Goal: Task Accomplishment & Management: Use online tool/utility

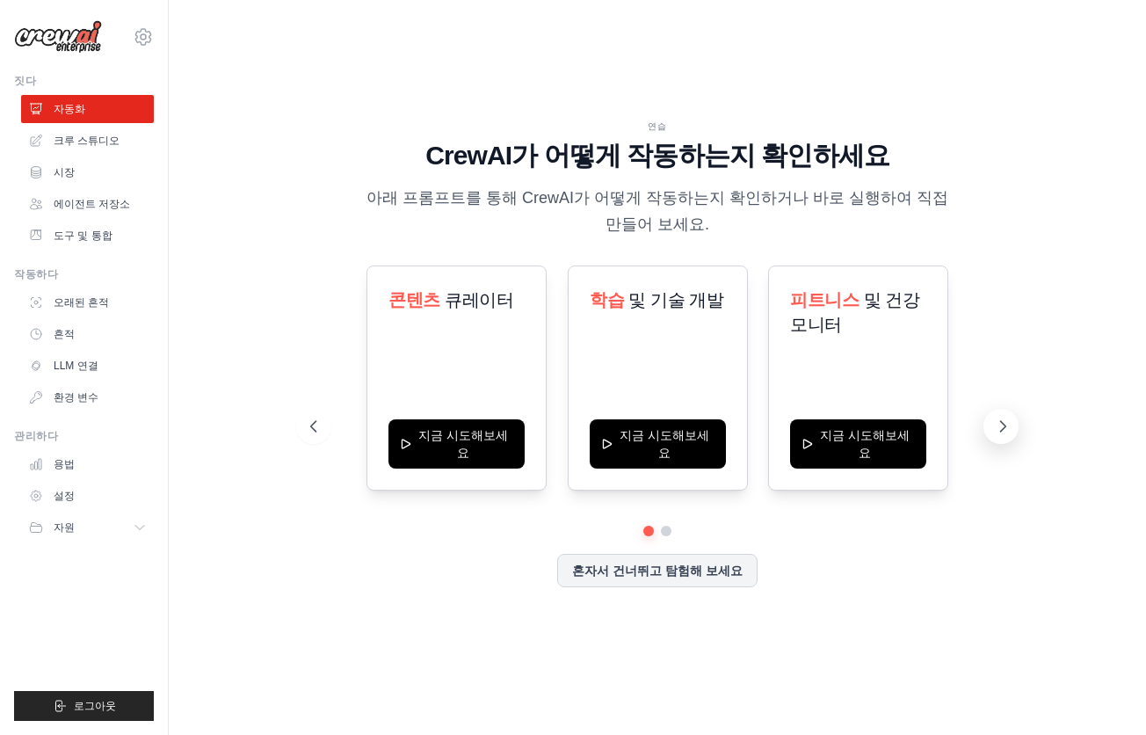
click at [995, 430] on icon at bounding box center [1003, 427] width 18 height 18
click at [313, 429] on icon at bounding box center [312, 427] width 18 height 18
click at [316, 427] on icon at bounding box center [312, 427] width 18 height 18
click at [1014, 428] on button at bounding box center [1001, 426] width 35 height 35
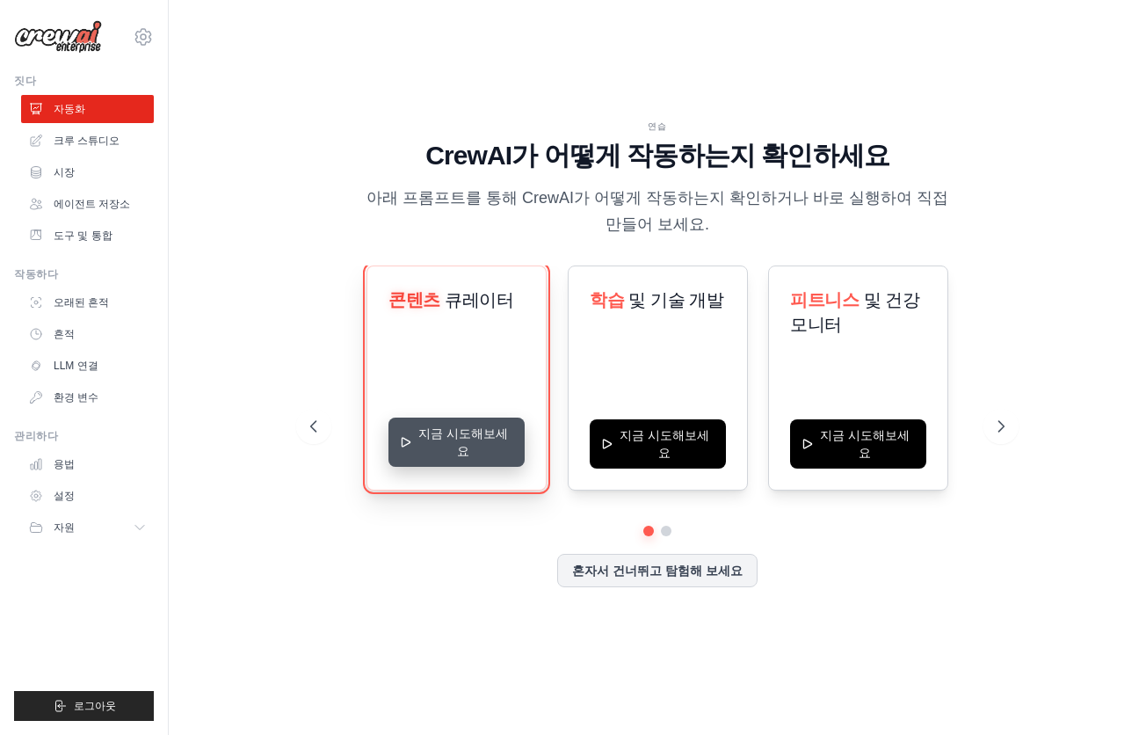
click at [473, 449] on button "지금 시도해보세요" at bounding box center [457, 442] width 136 height 49
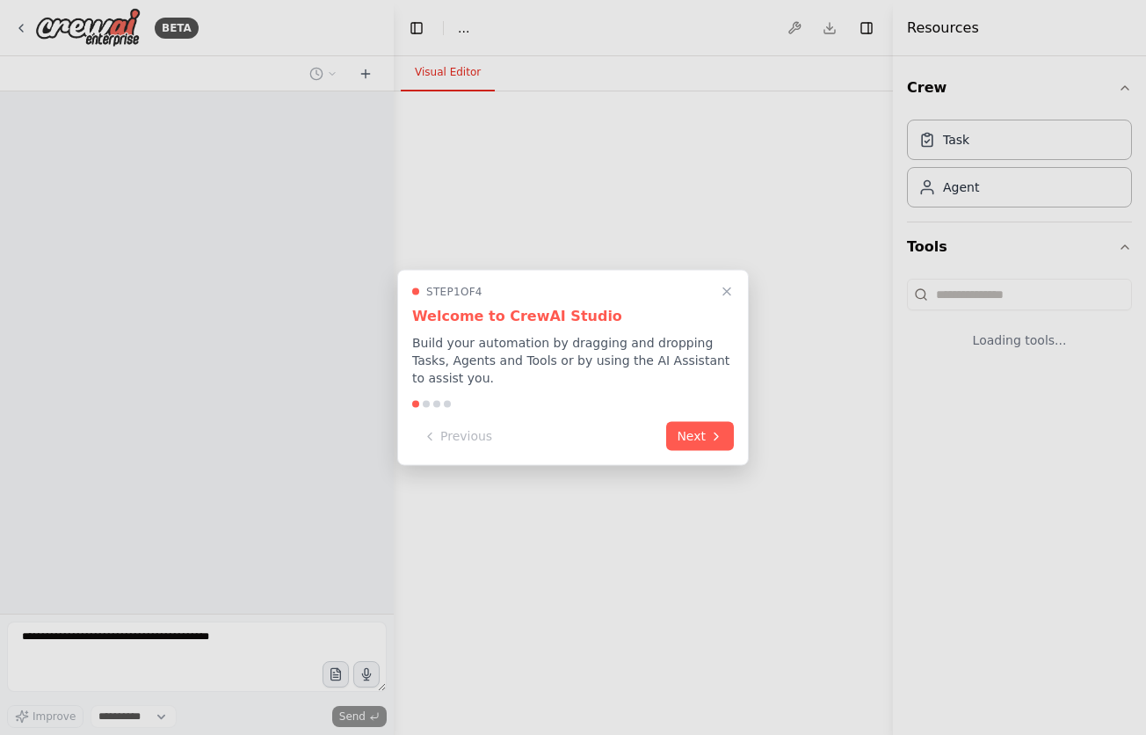
select select "****"
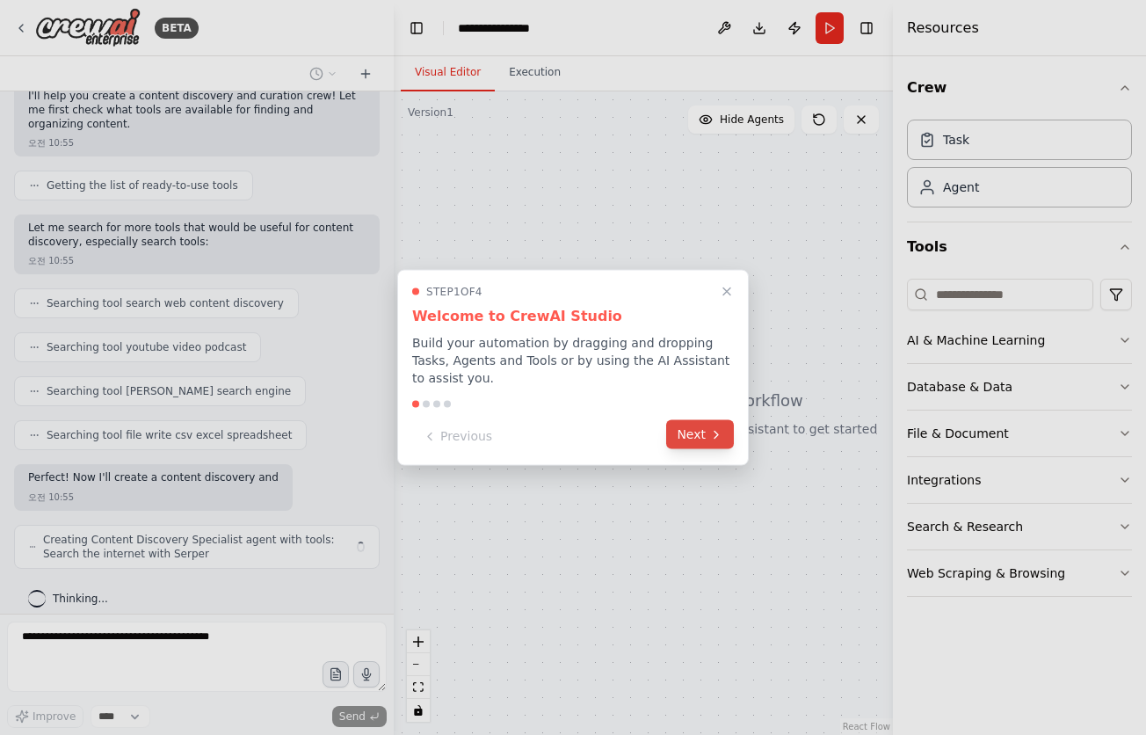
scroll to position [170, 0]
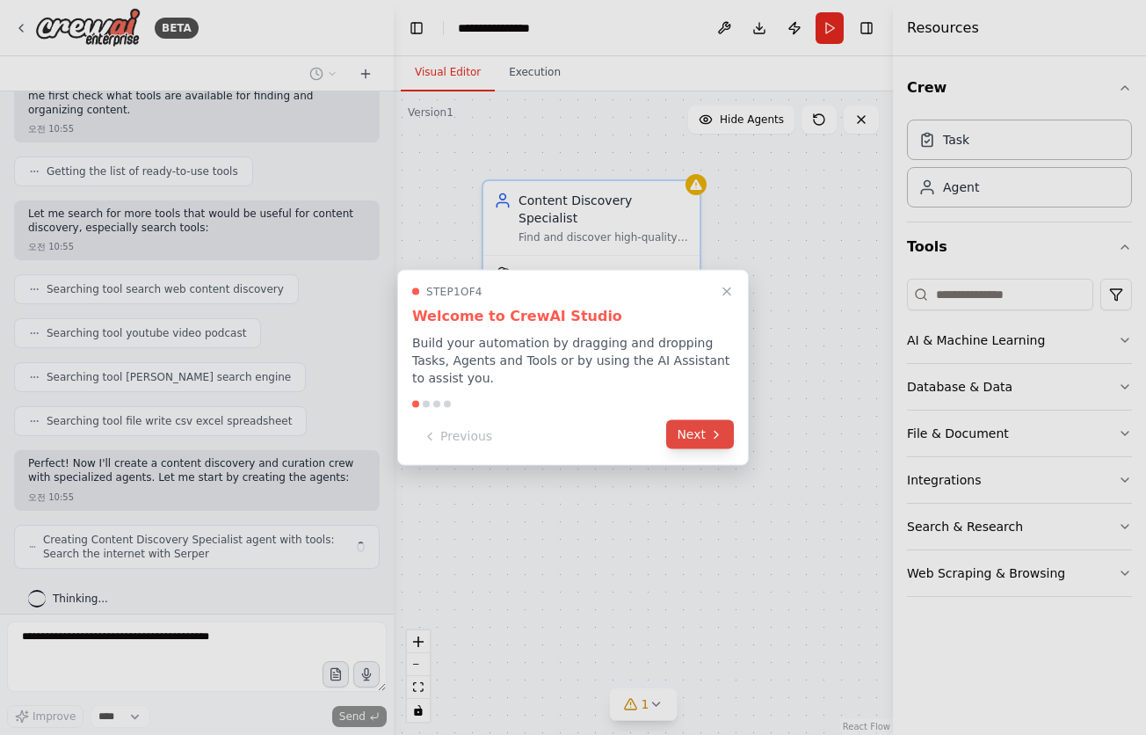
click at [702, 438] on button "Next" at bounding box center [700, 434] width 68 height 29
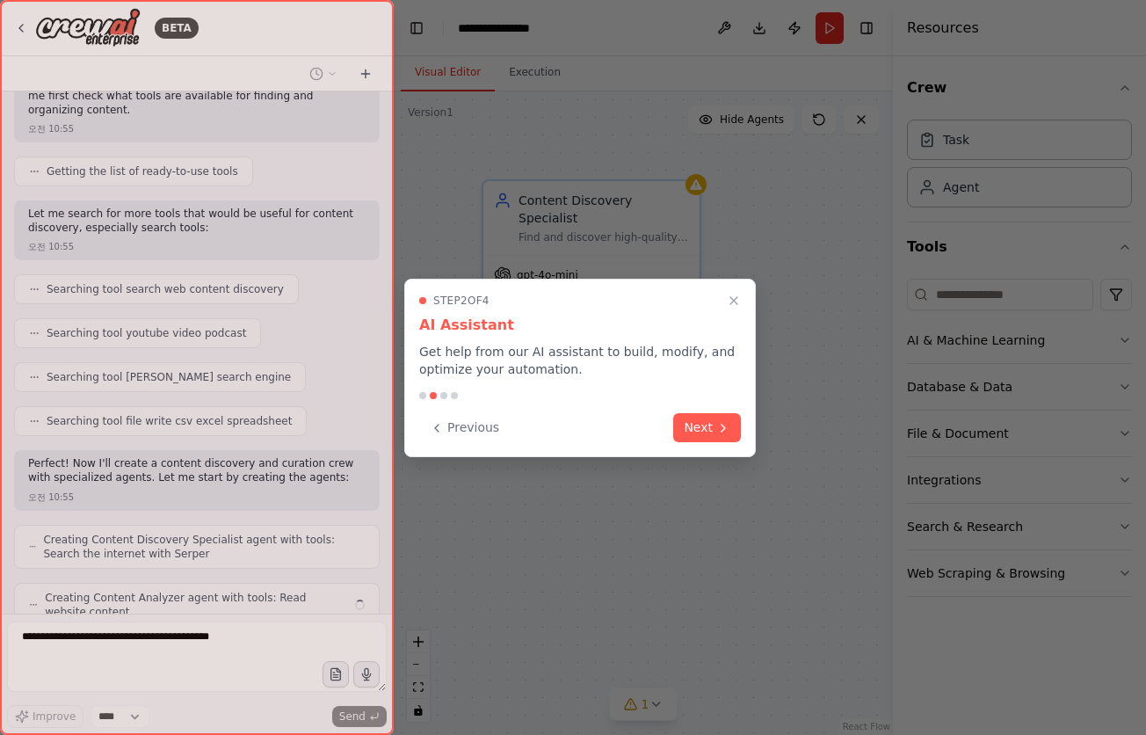
scroll to position [228, 0]
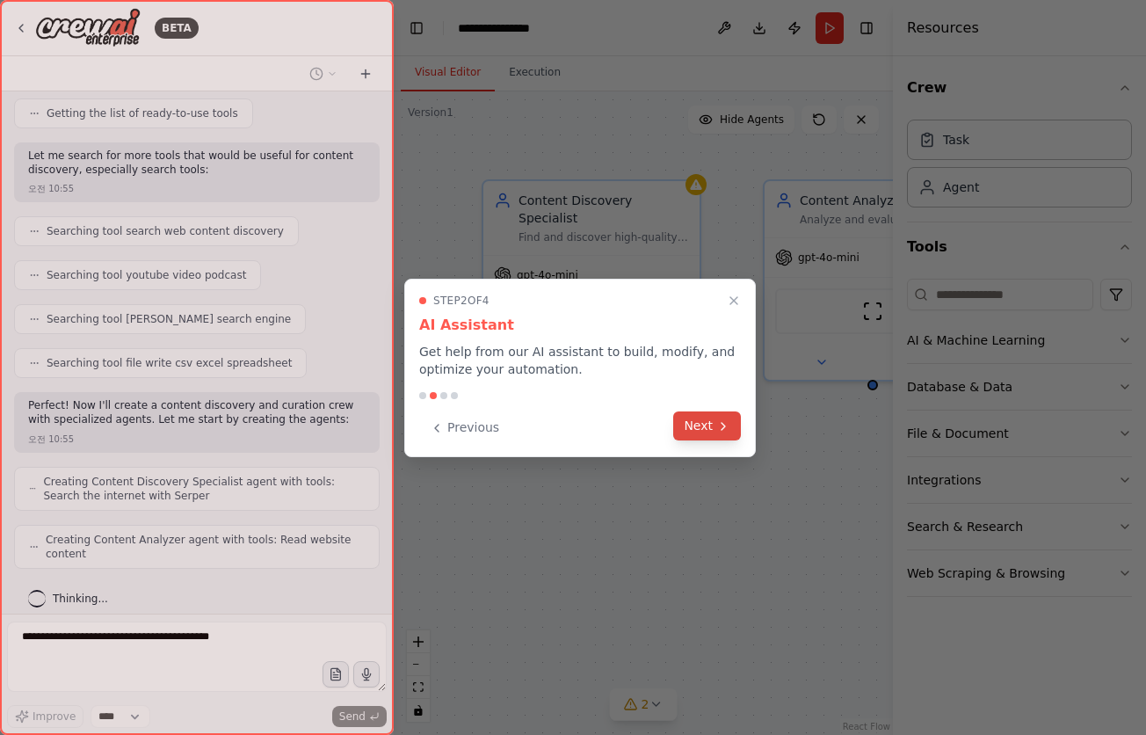
click at [706, 423] on button "Next" at bounding box center [707, 425] width 68 height 29
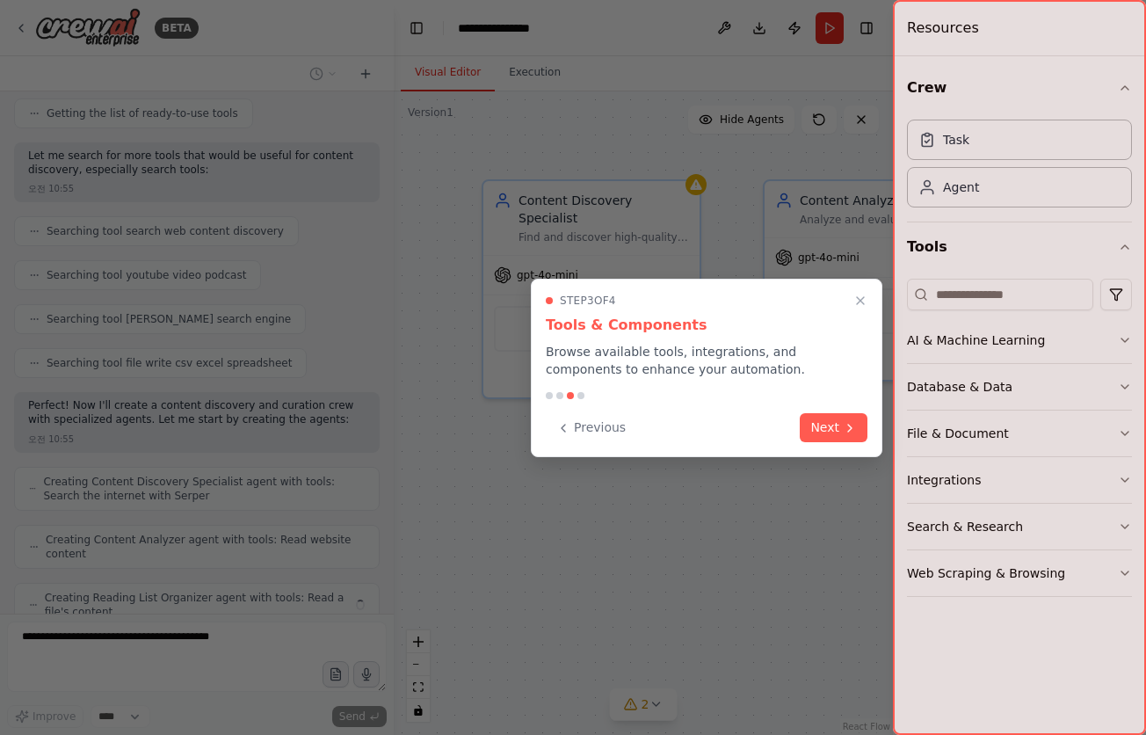
scroll to position [286, 0]
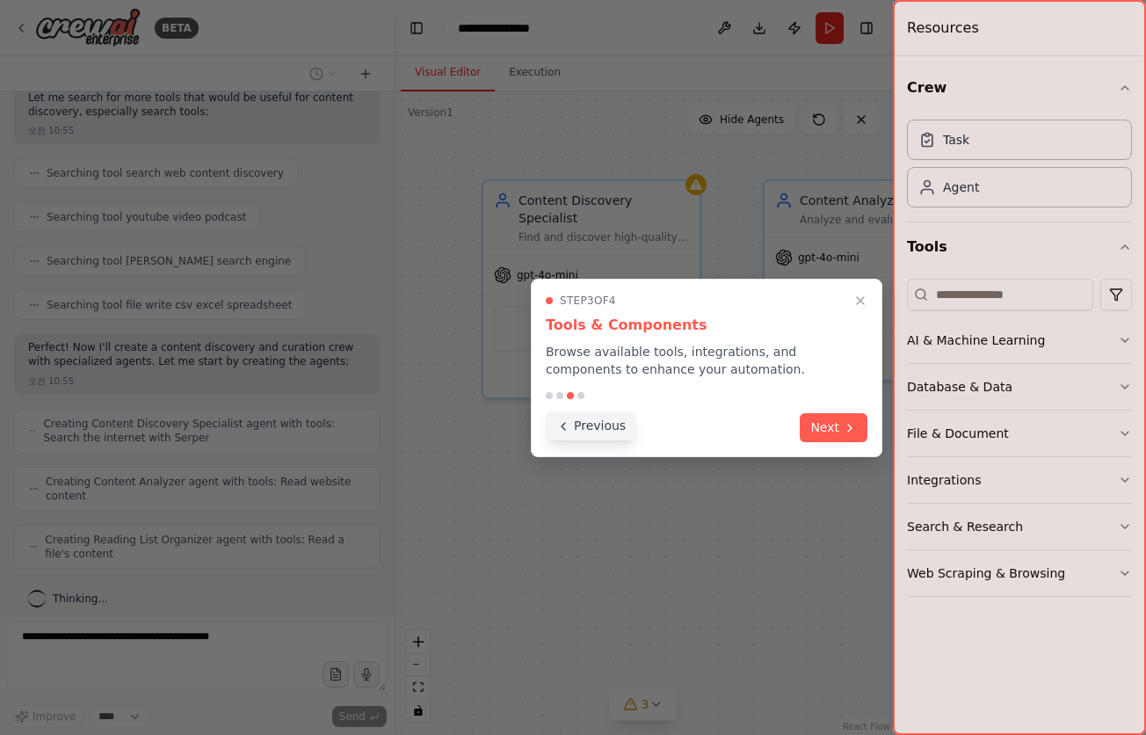
click at [586, 425] on button "Previous" at bounding box center [591, 425] width 91 height 29
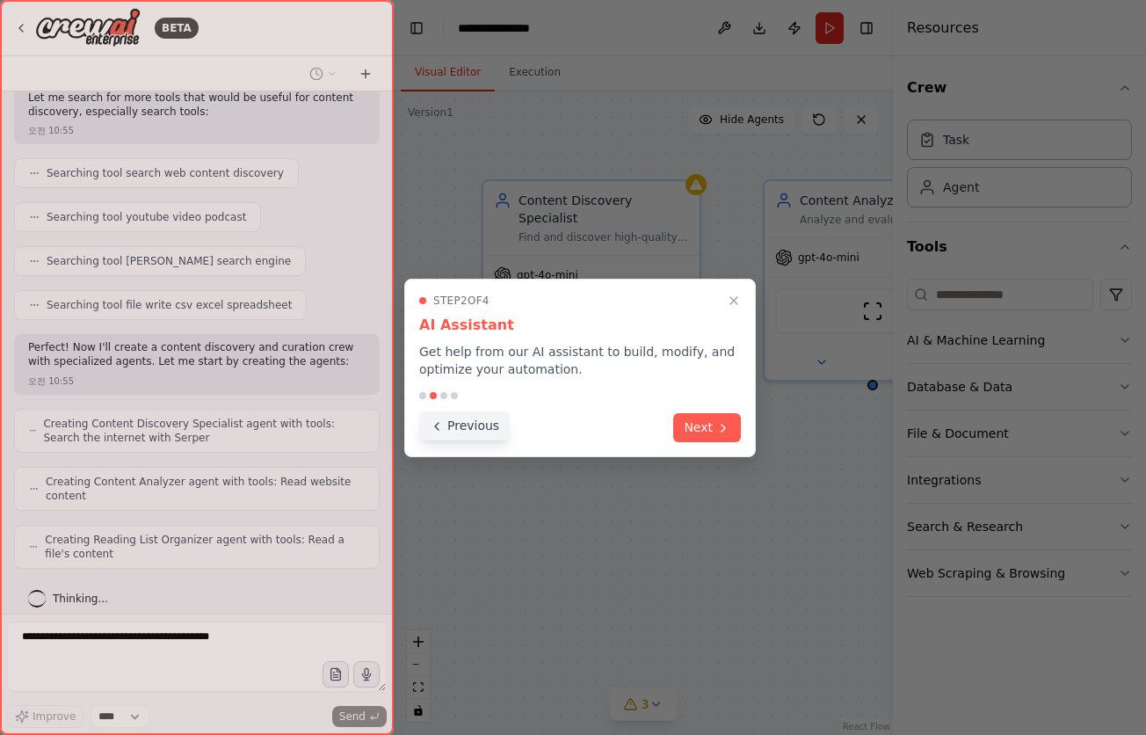
click at [446, 423] on button "Previous" at bounding box center [464, 425] width 91 height 29
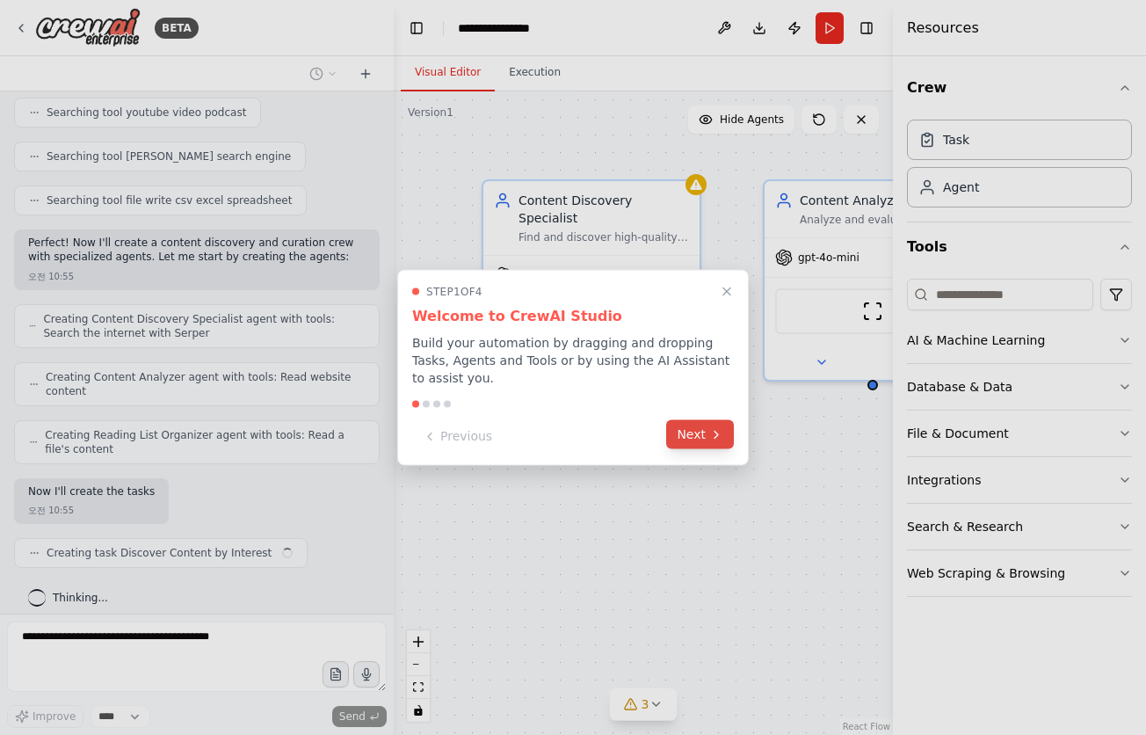
click at [707, 439] on button "Next" at bounding box center [700, 434] width 68 height 29
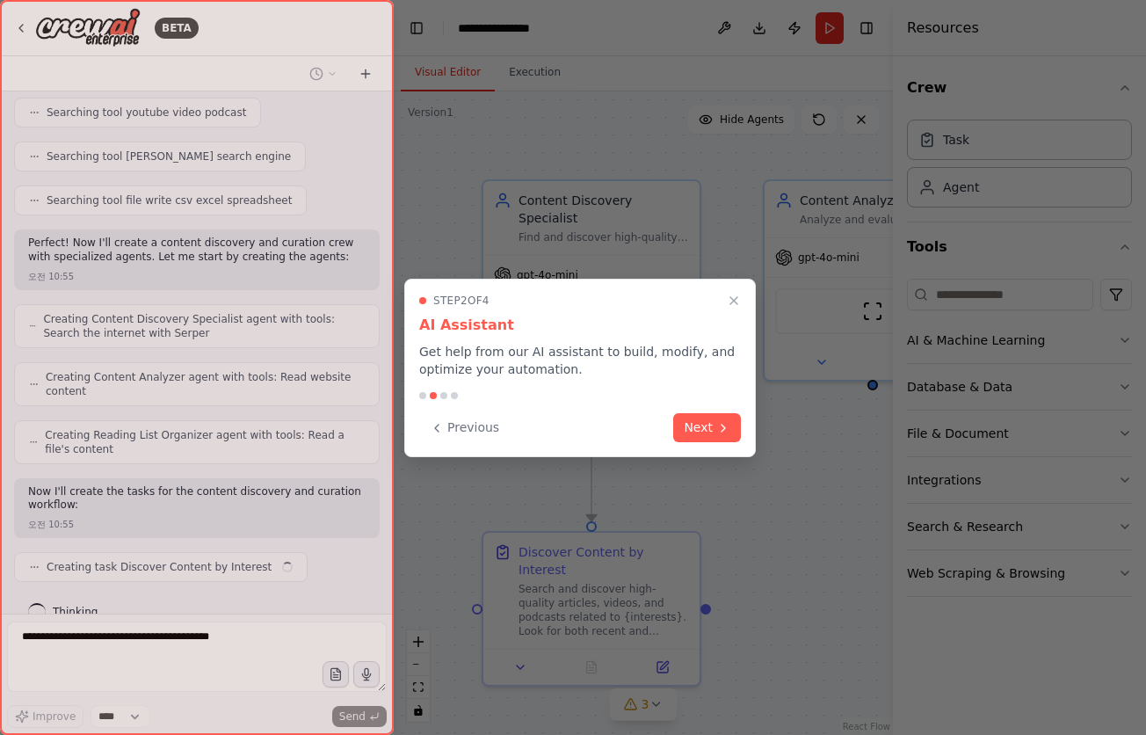
scroll to position [404, 0]
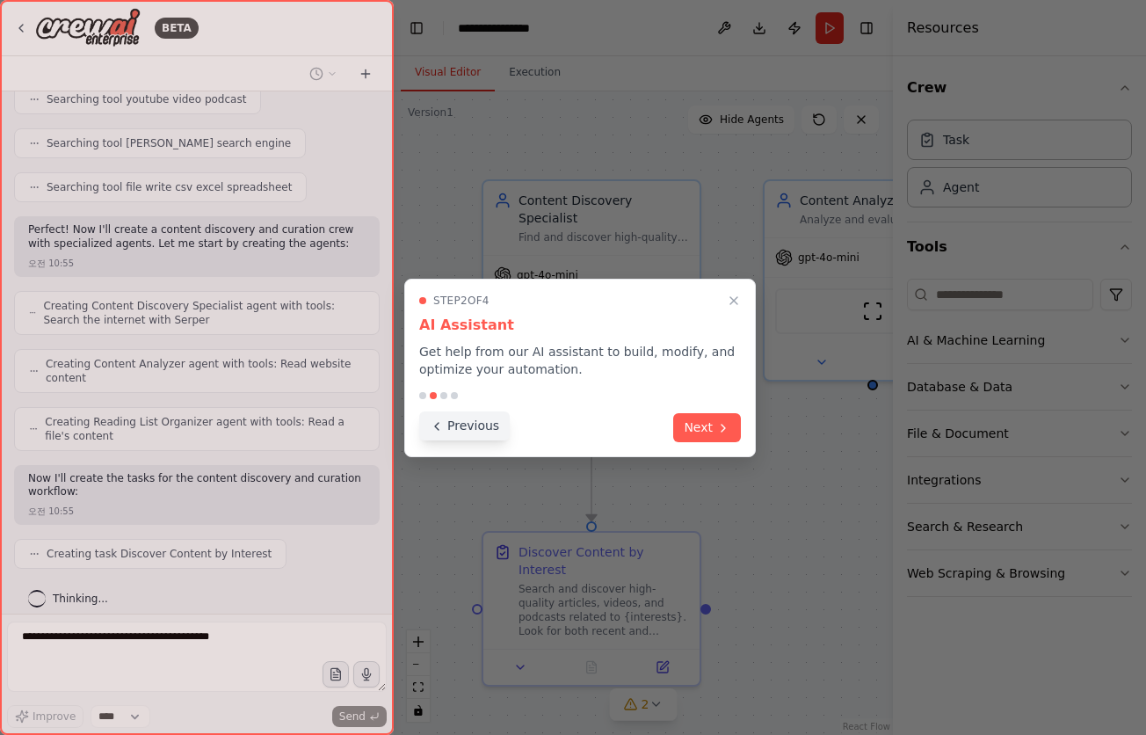
click at [462, 433] on button "Previous" at bounding box center [464, 425] width 91 height 29
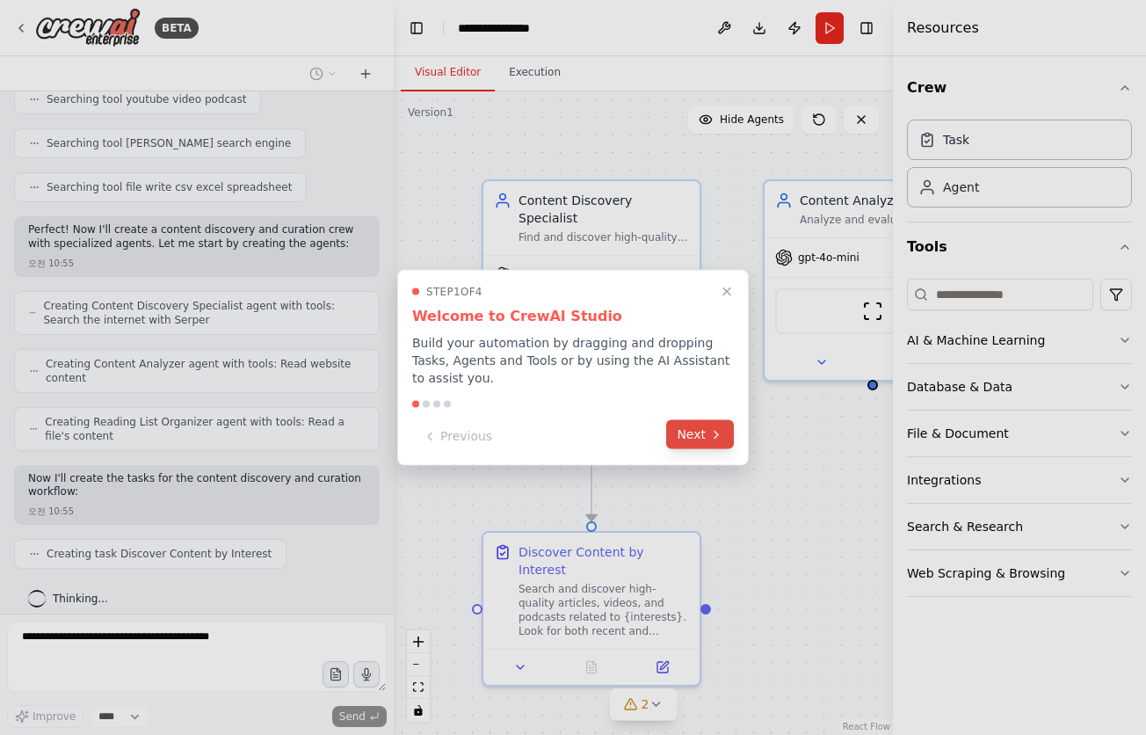
click at [715, 435] on icon at bounding box center [717, 434] width 14 height 14
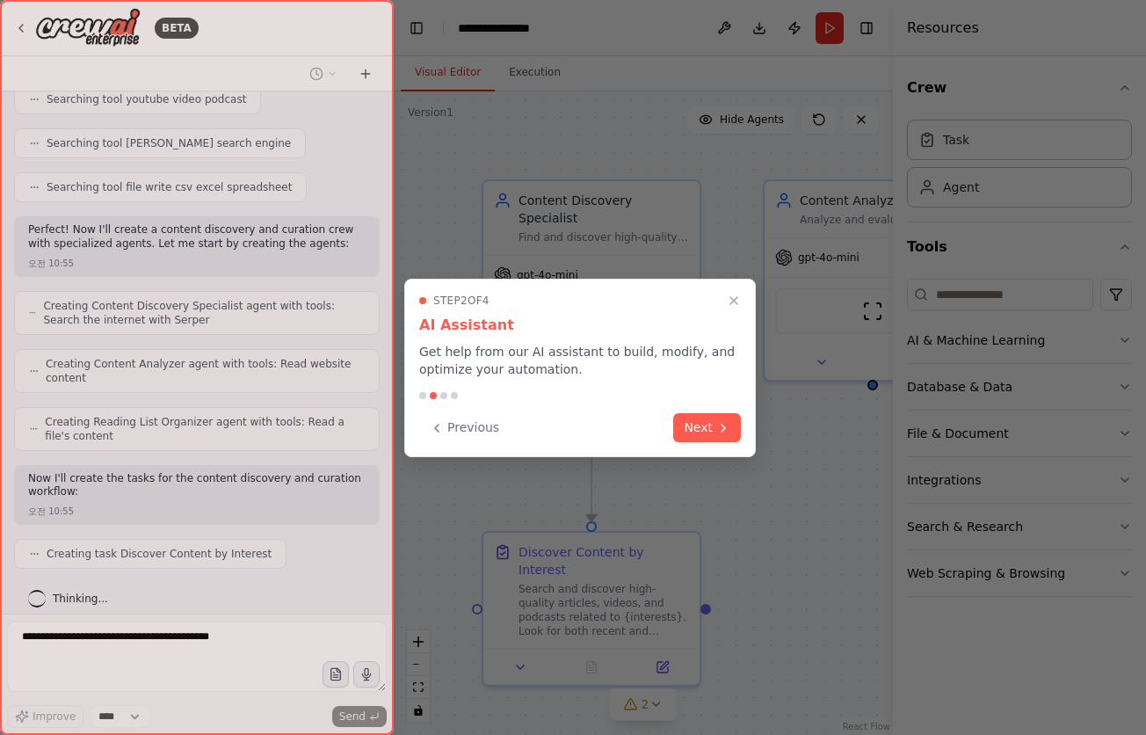
click at [715, 435] on button "Next" at bounding box center [707, 427] width 68 height 29
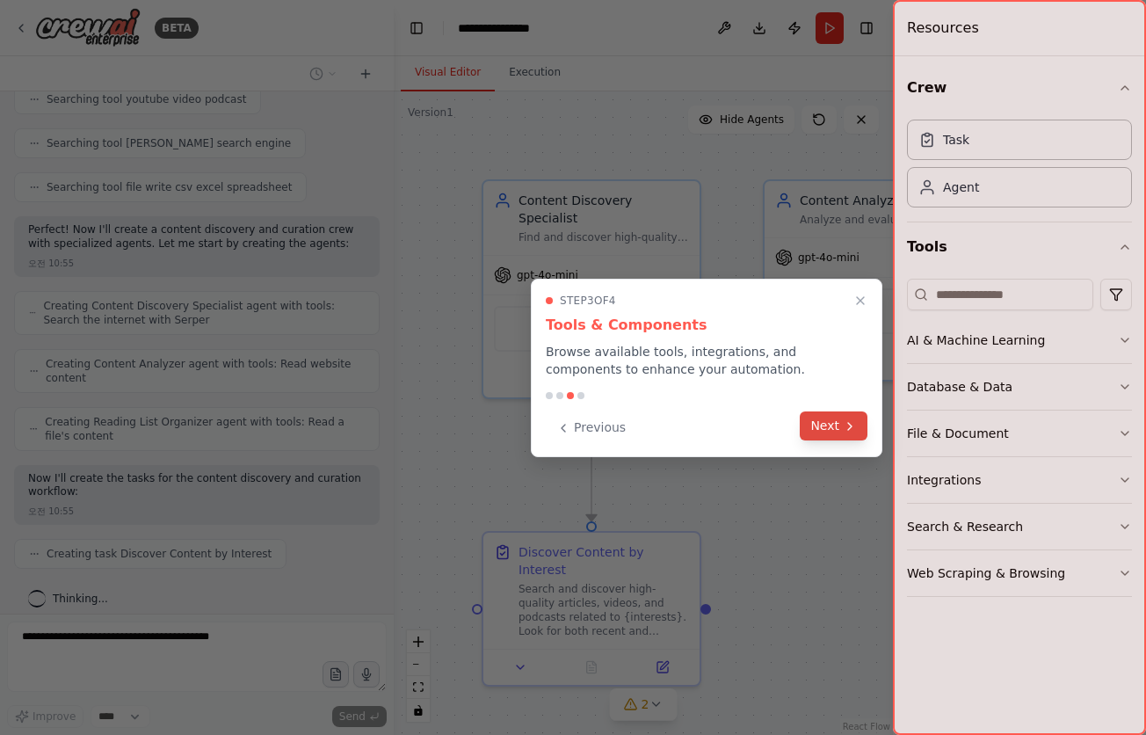
scroll to position [448, 0]
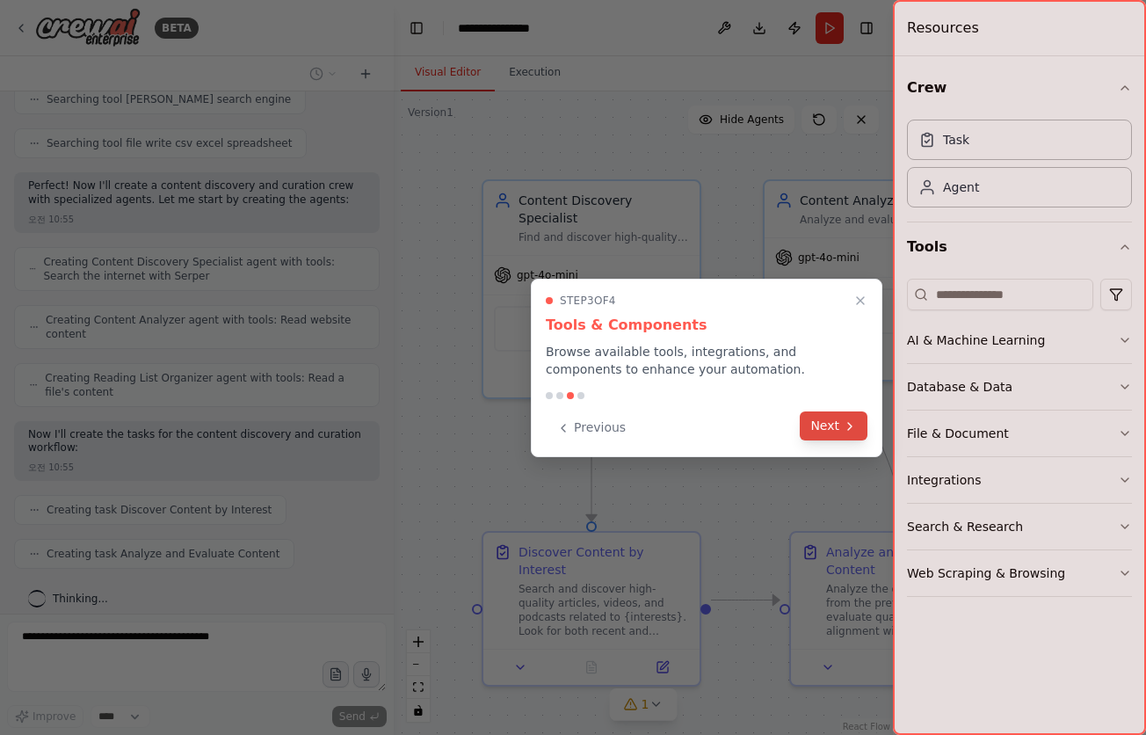
click at [820, 423] on button "Next" at bounding box center [834, 425] width 68 height 29
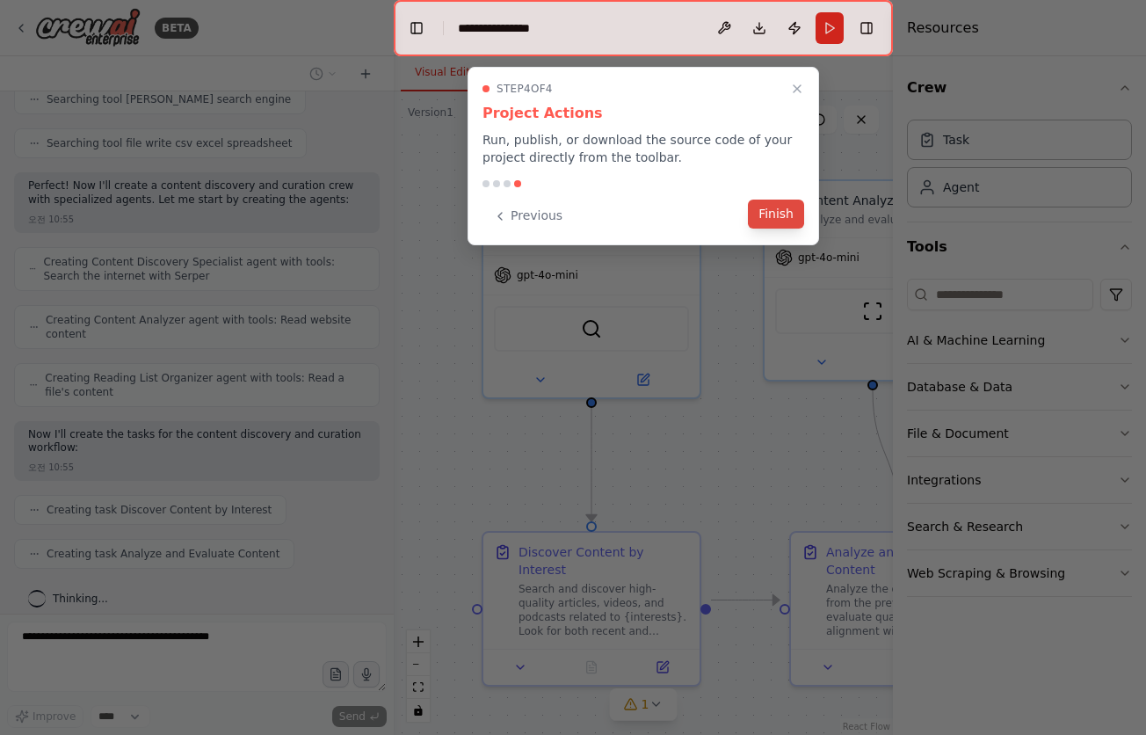
click at [773, 220] on button "Finish" at bounding box center [776, 214] width 56 height 29
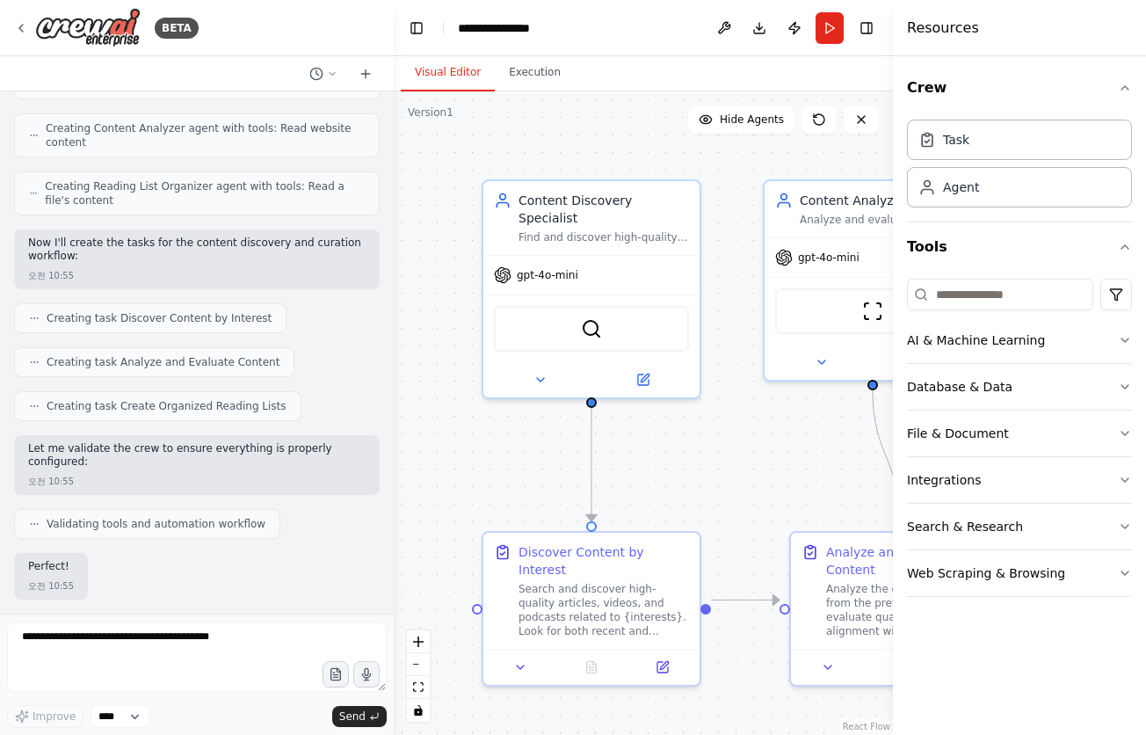
scroll to position [714, 0]
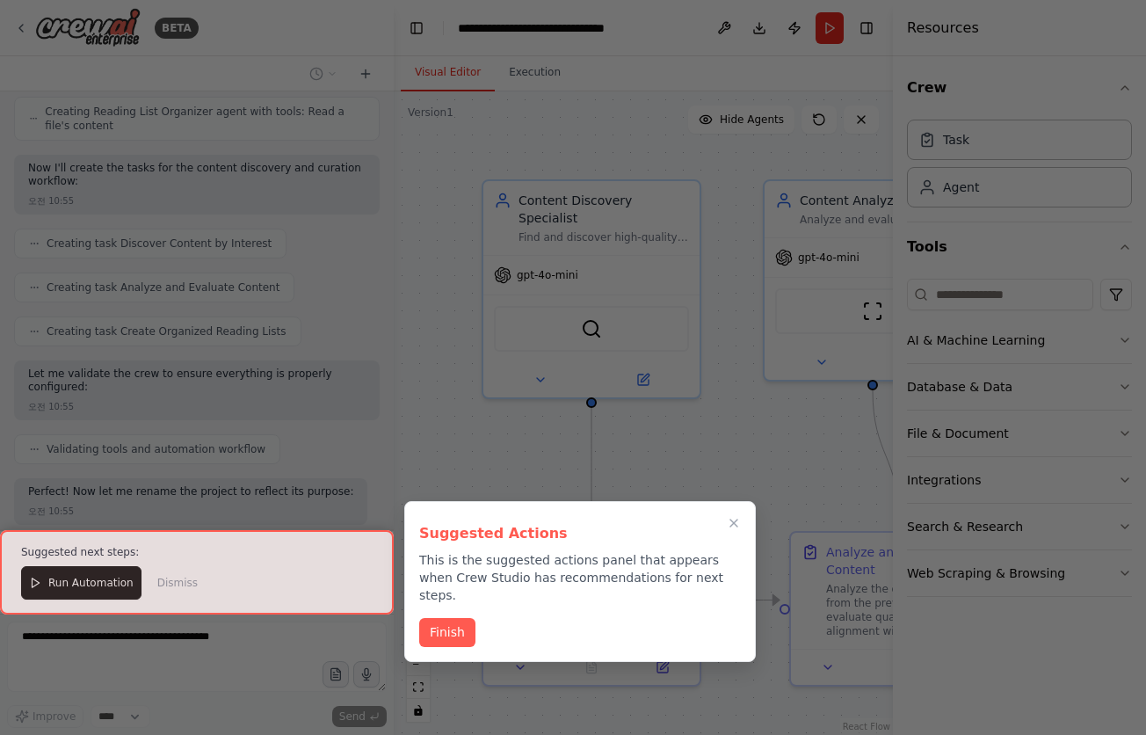
click at [98, 589] on div at bounding box center [197, 572] width 394 height 84
click at [444, 616] on button "Finish" at bounding box center [447, 630] width 56 height 29
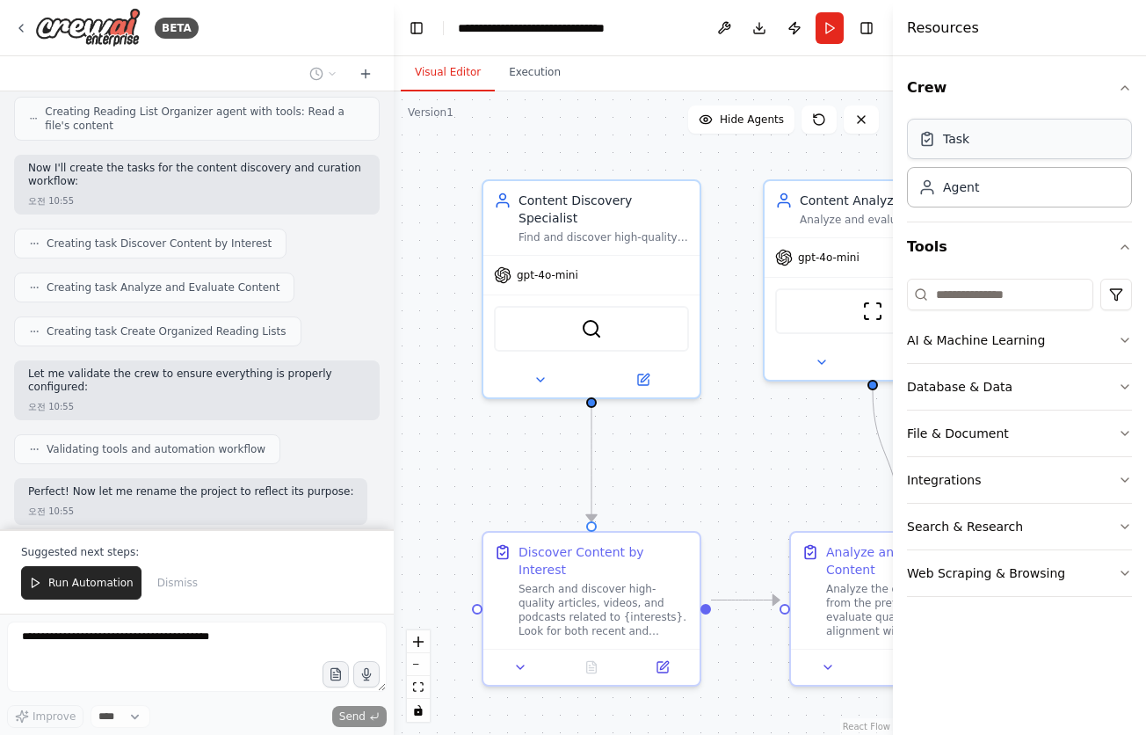
click at [979, 146] on div "Task" at bounding box center [1019, 139] width 225 height 40
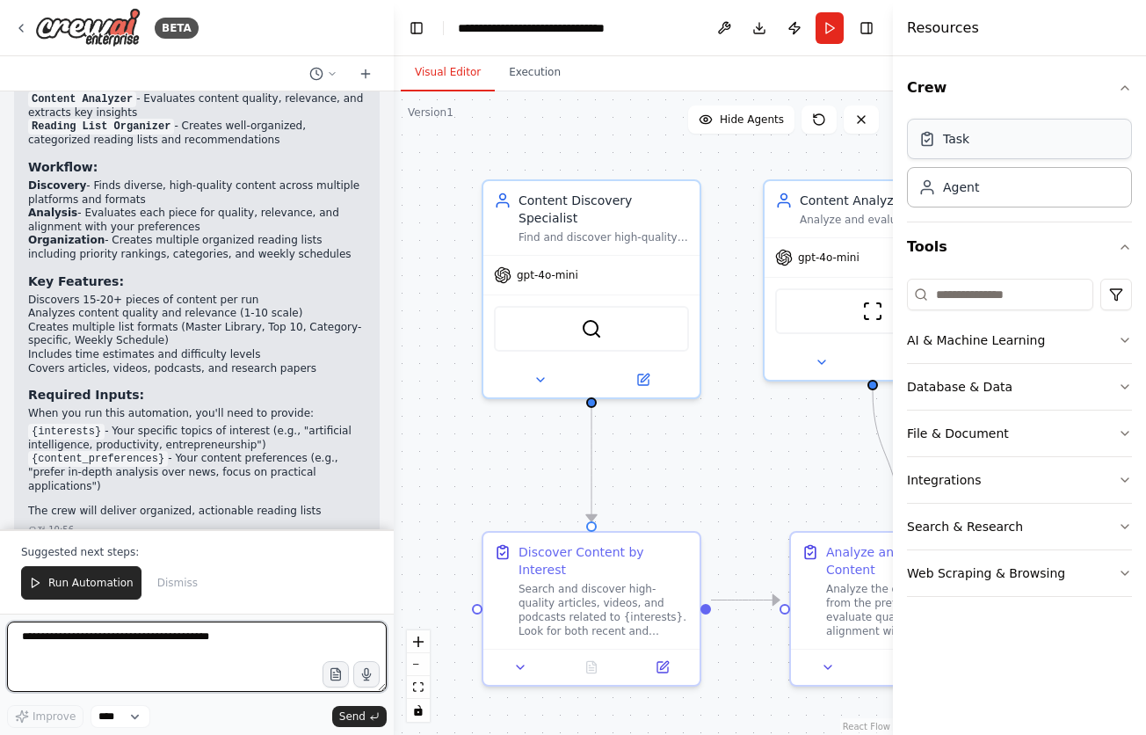
scroll to position [1326, 0]
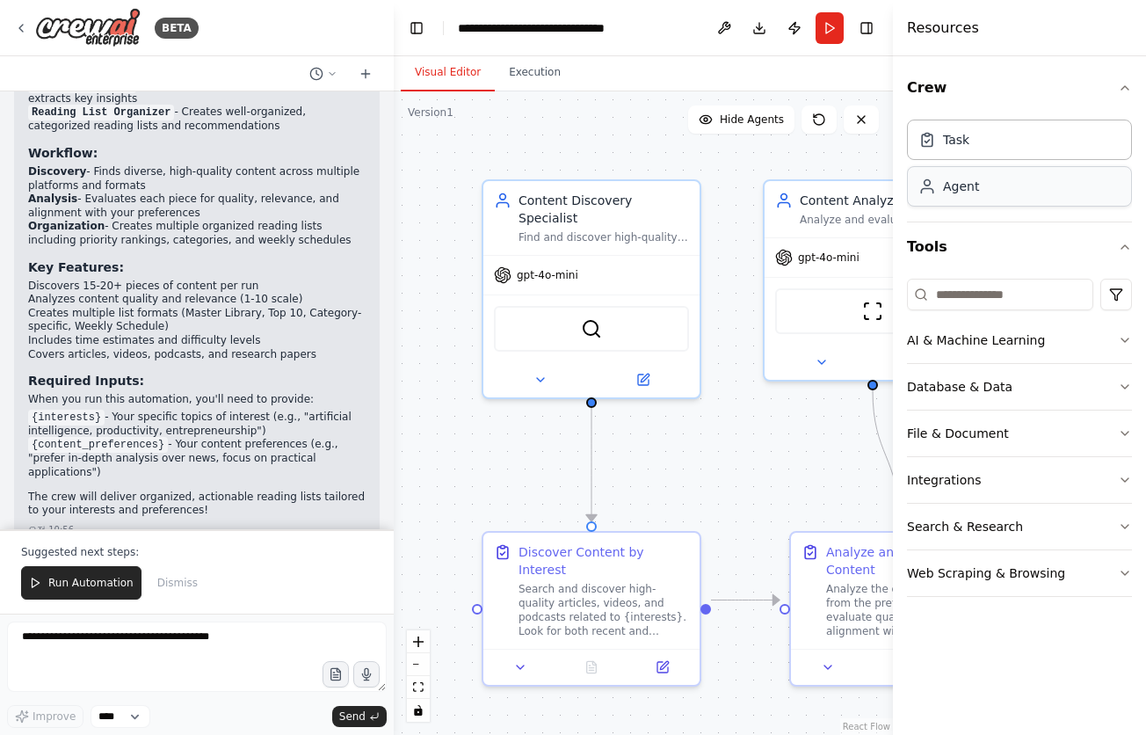
click at [1029, 196] on div "Agent" at bounding box center [1019, 186] width 225 height 40
click at [1128, 339] on icon "button" at bounding box center [1125, 340] width 7 height 4
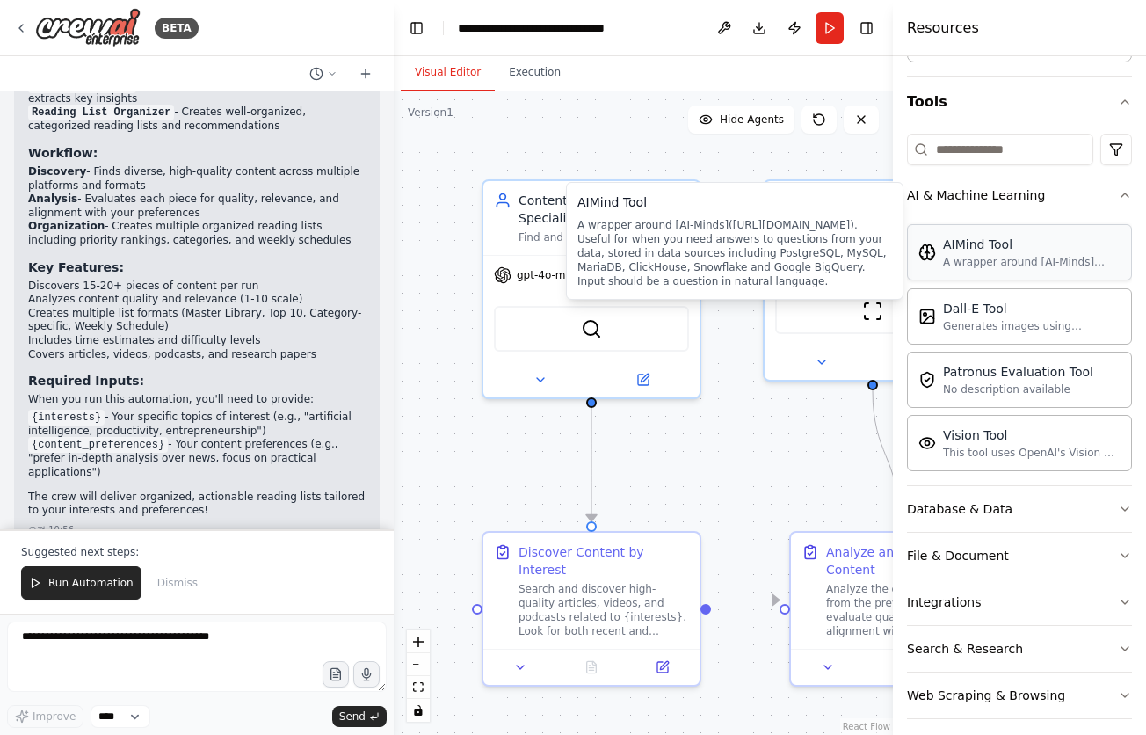
scroll to position [157, 0]
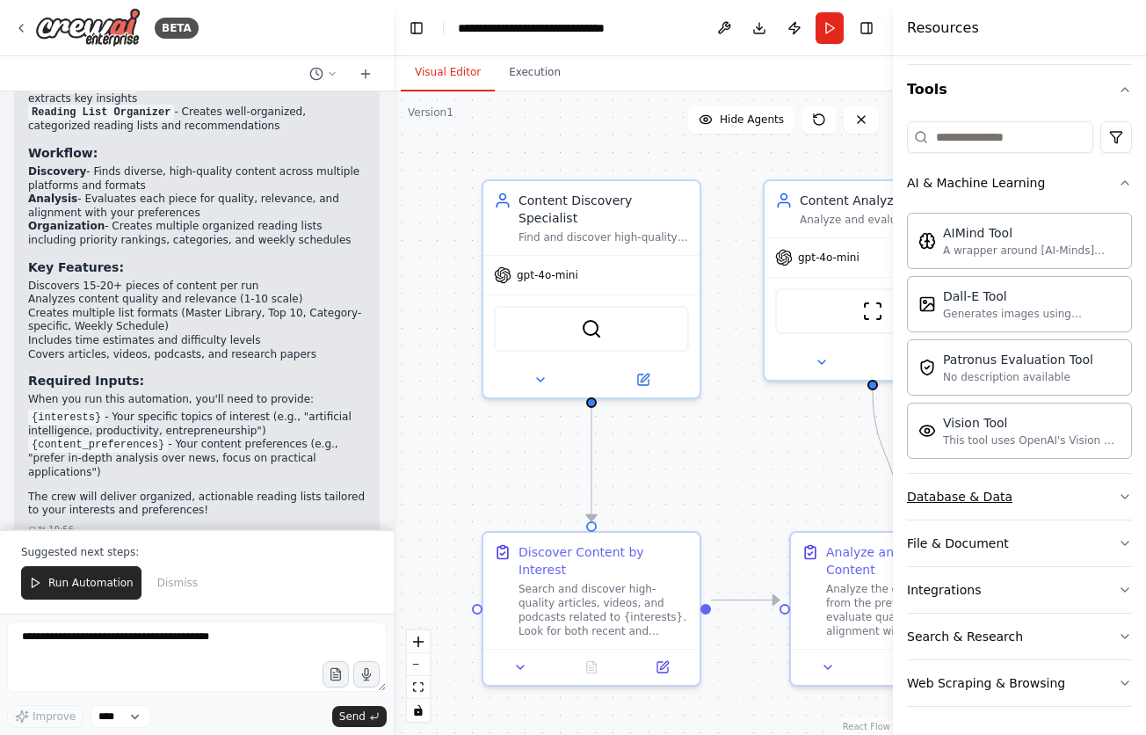
click at [1118, 498] on icon "button" at bounding box center [1125, 497] width 14 height 14
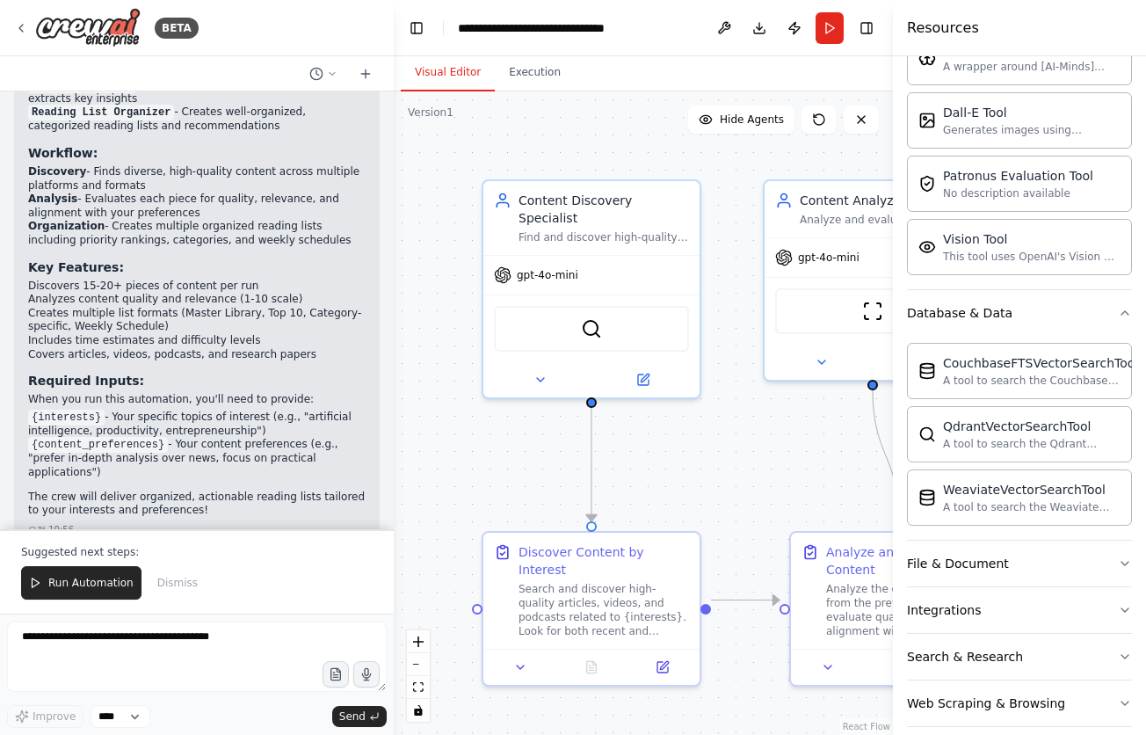
scroll to position [361, 0]
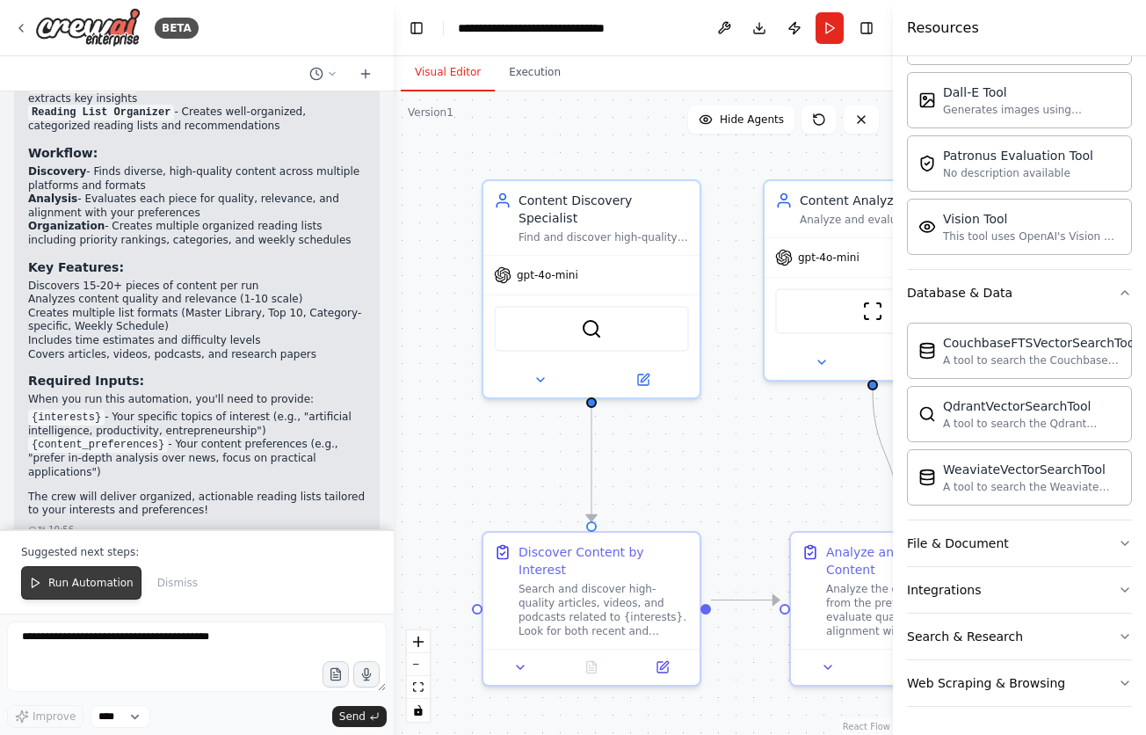
click at [87, 586] on span "Run Automation" at bounding box center [90, 583] width 85 height 14
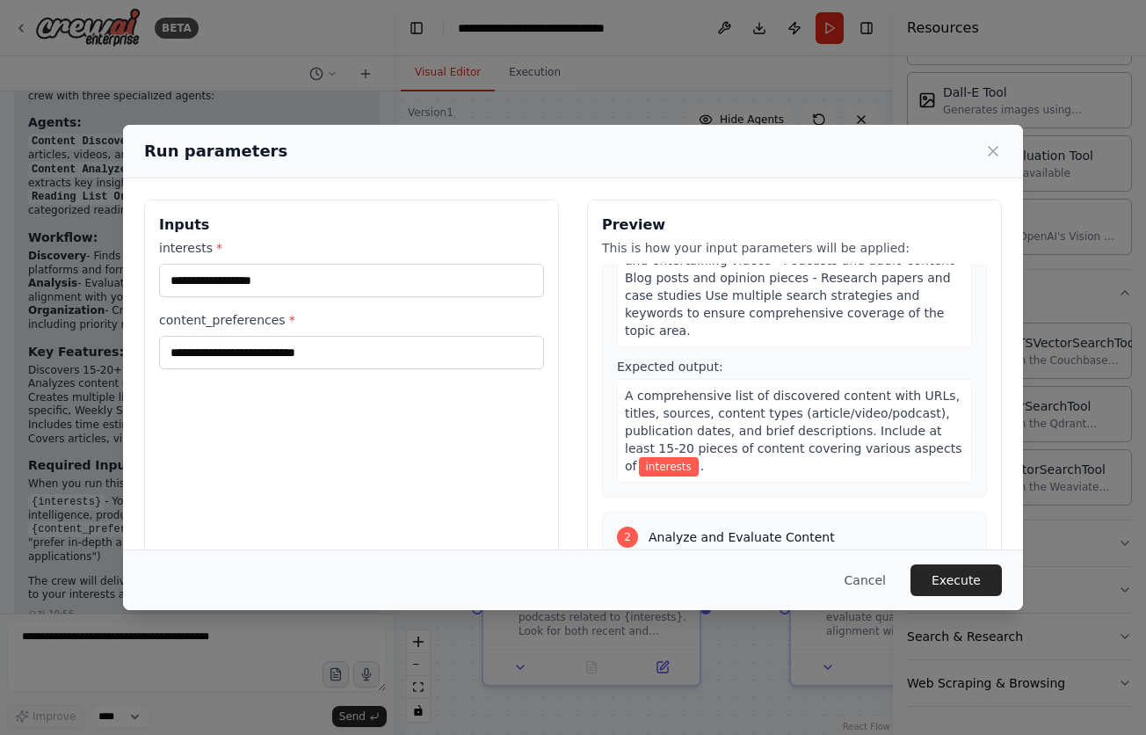
scroll to position [264, 0]
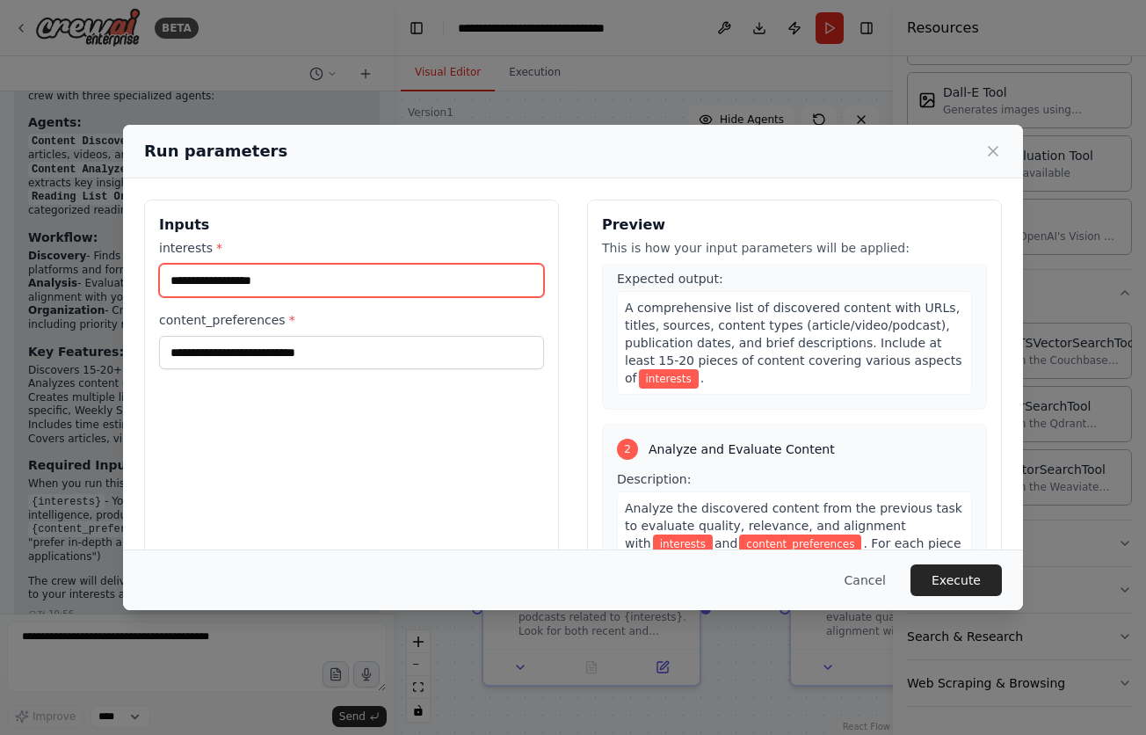
click at [351, 286] on input "interests *" at bounding box center [351, 280] width 385 height 33
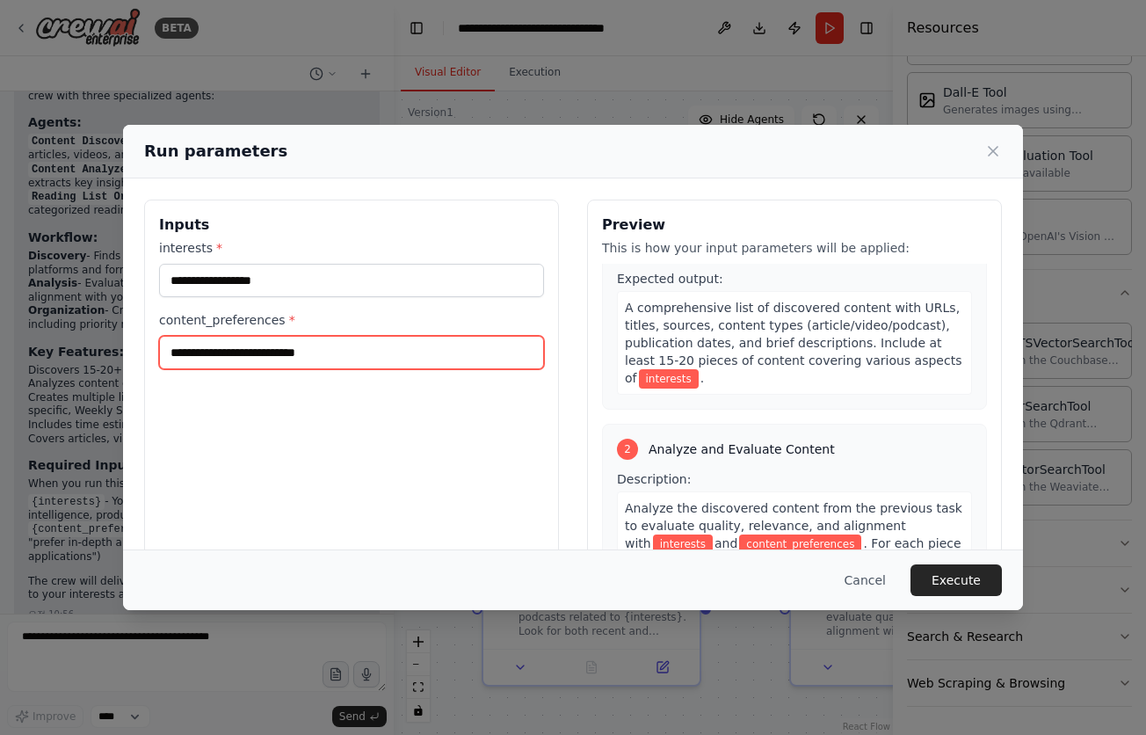
click at [282, 358] on input "content_preferences *" at bounding box center [351, 352] width 385 height 33
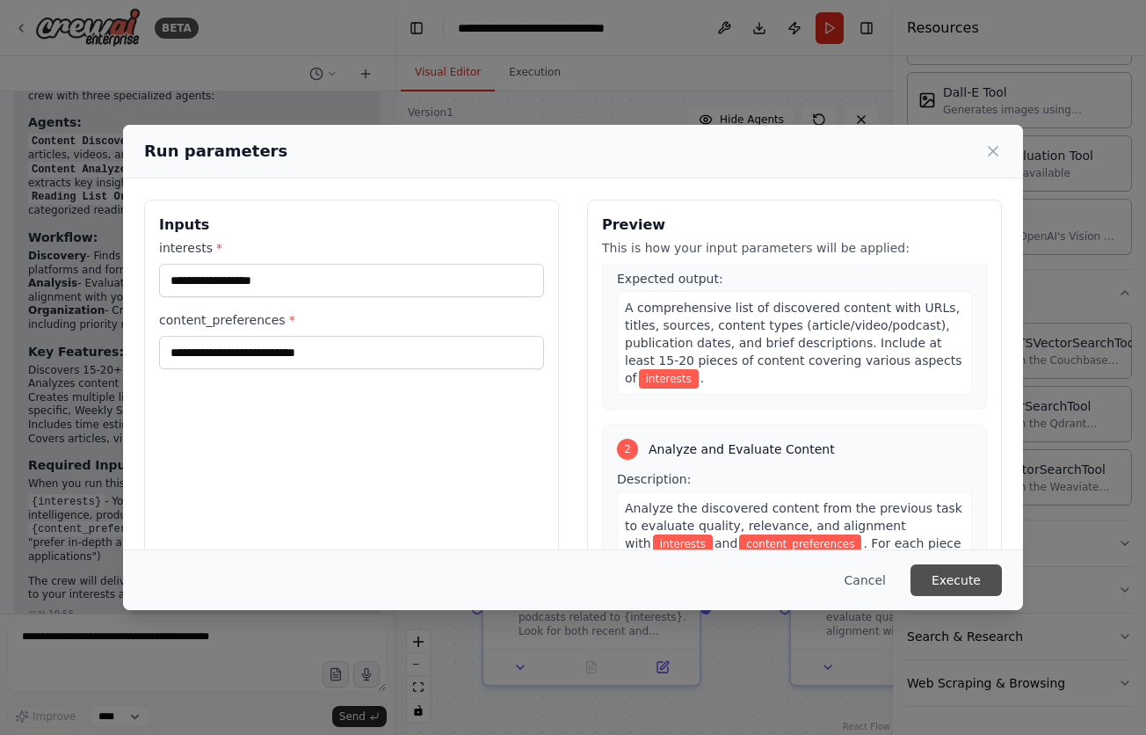
click at [974, 581] on button "Execute" at bounding box center [956, 580] width 91 height 32
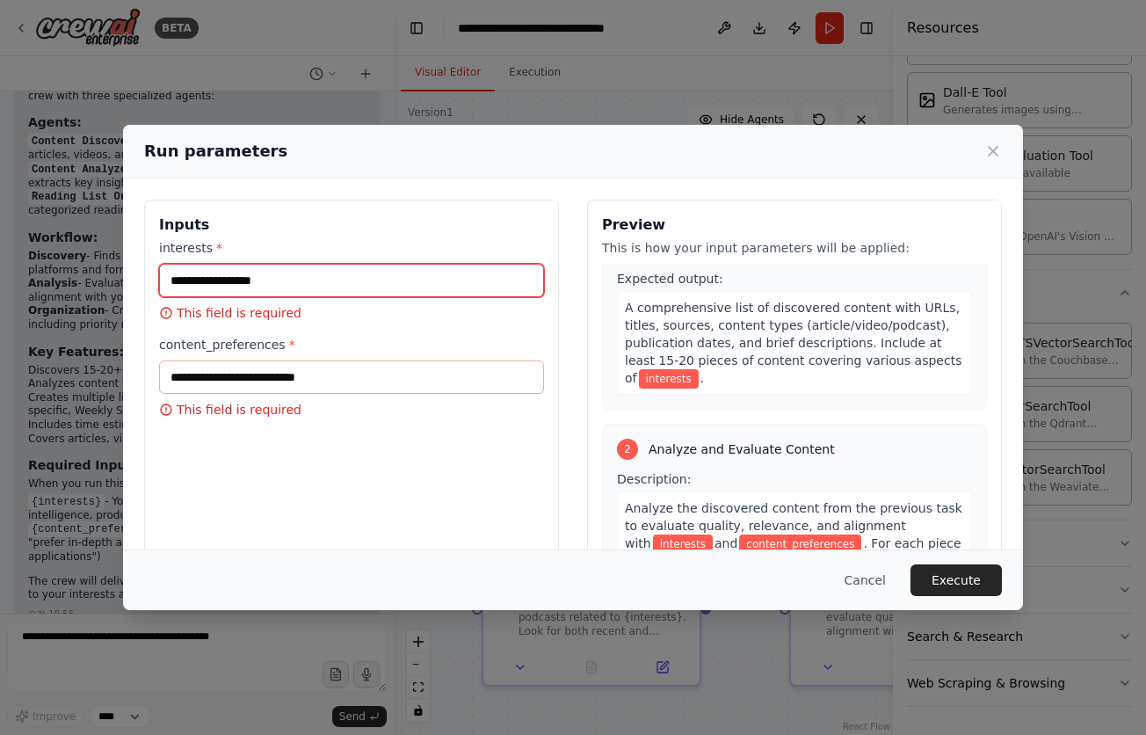
click at [290, 287] on input "interests *" at bounding box center [351, 280] width 385 height 33
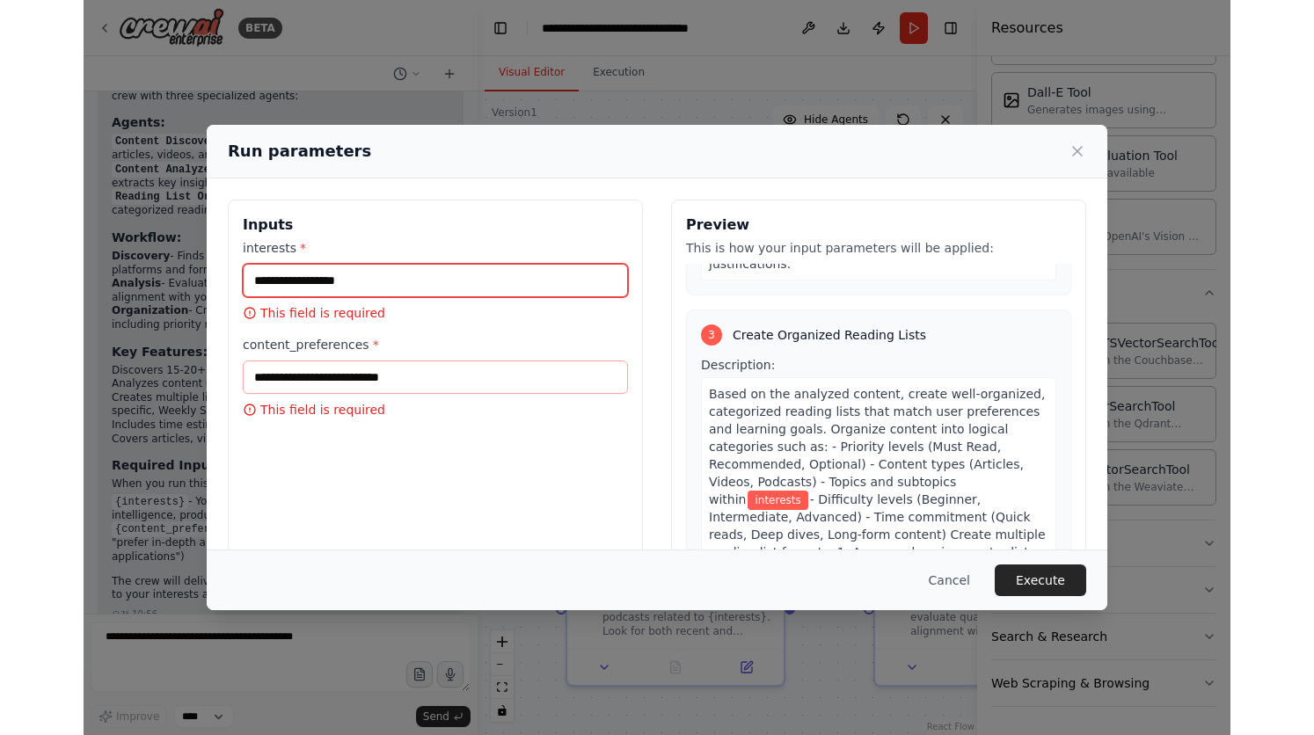
scroll to position [832, 0]
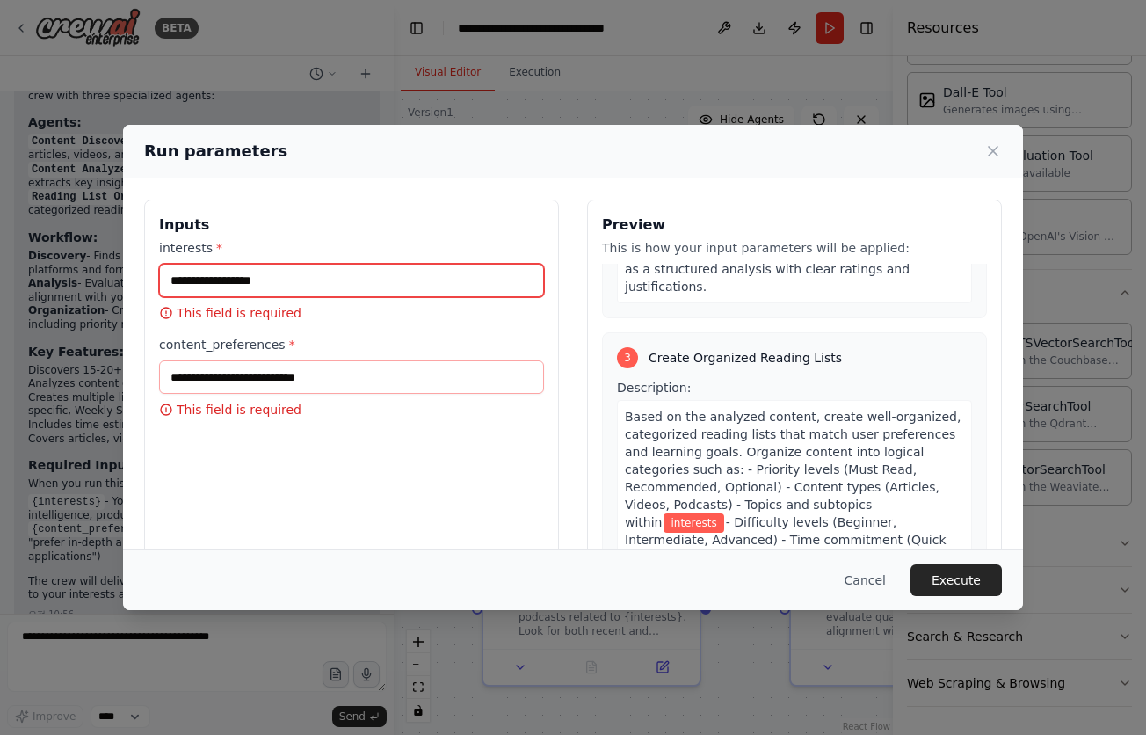
click at [234, 288] on input "interests *" at bounding box center [351, 280] width 385 height 33
drag, startPoint x: 165, startPoint y: 287, endPoint x: 291, endPoint y: 297, distance: 126.2
click at [291, 297] on input "interests *" at bounding box center [351, 280] width 385 height 33
drag, startPoint x: 258, startPoint y: 287, endPoint x: 98, endPoint y: 275, distance: 160.4
click at [98, 275] on div "Run parameters Inputs interests * This field is required content_preferences * …" at bounding box center [573, 367] width 1146 height 735
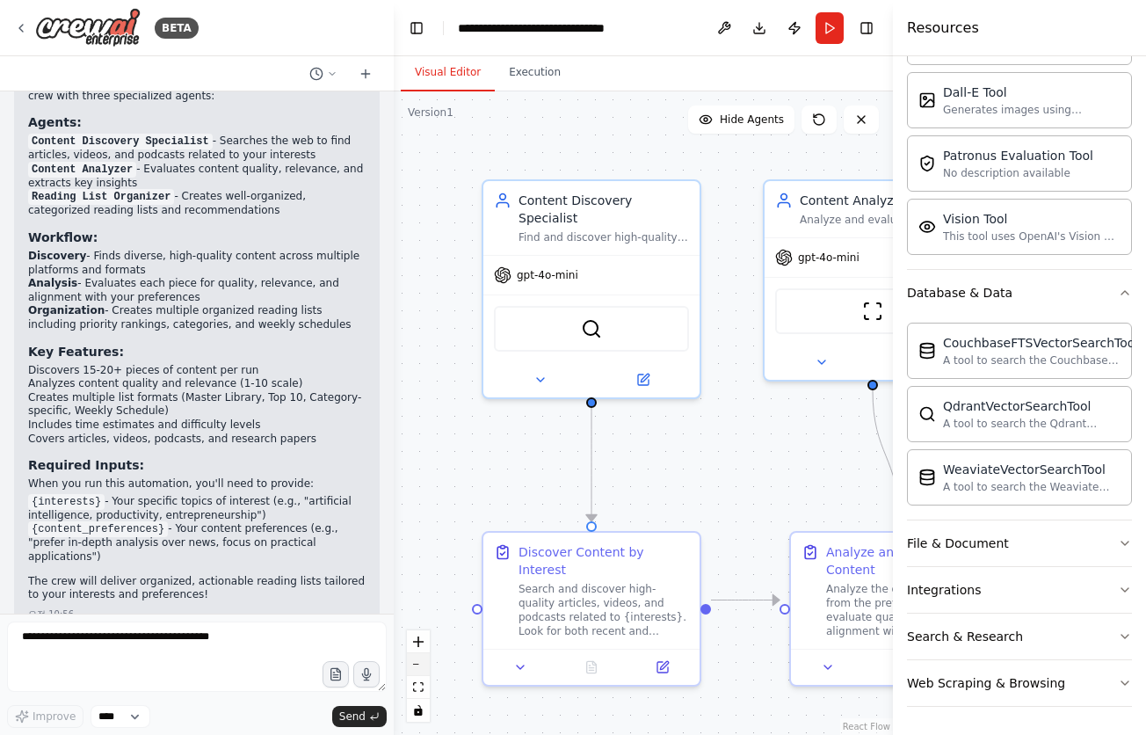
click at [423, 668] on button "zoom out" at bounding box center [418, 664] width 23 height 23
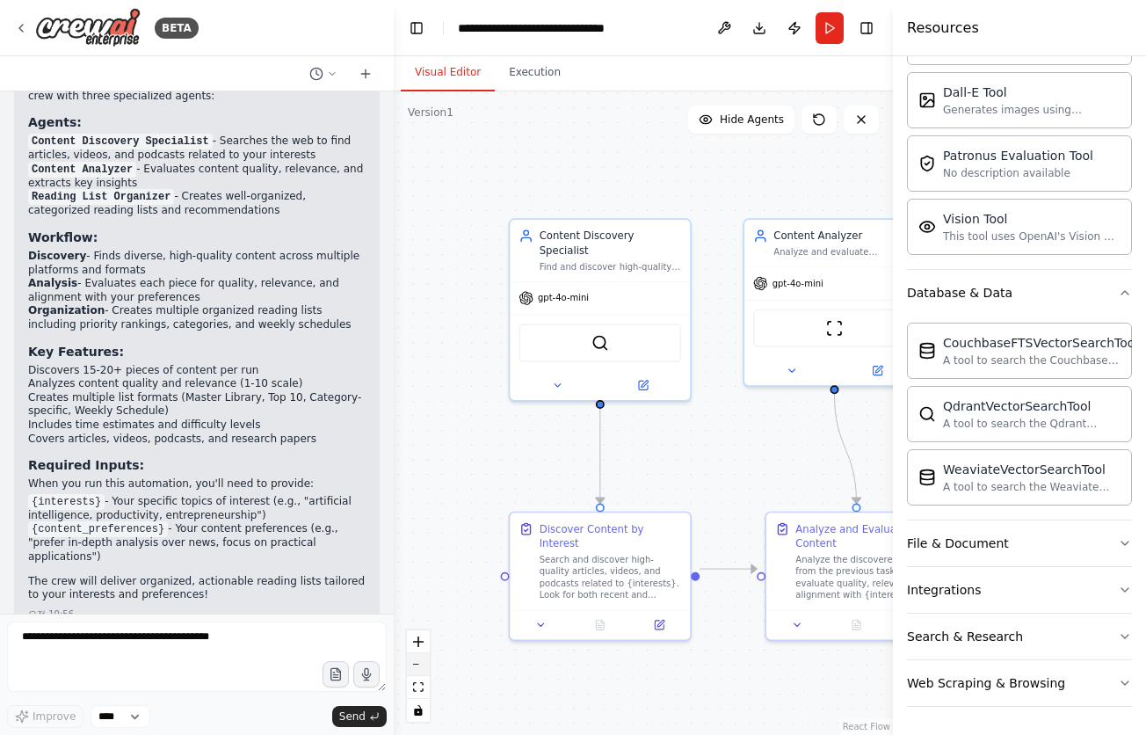
click at [423, 668] on button "zoom out" at bounding box center [418, 664] width 23 height 23
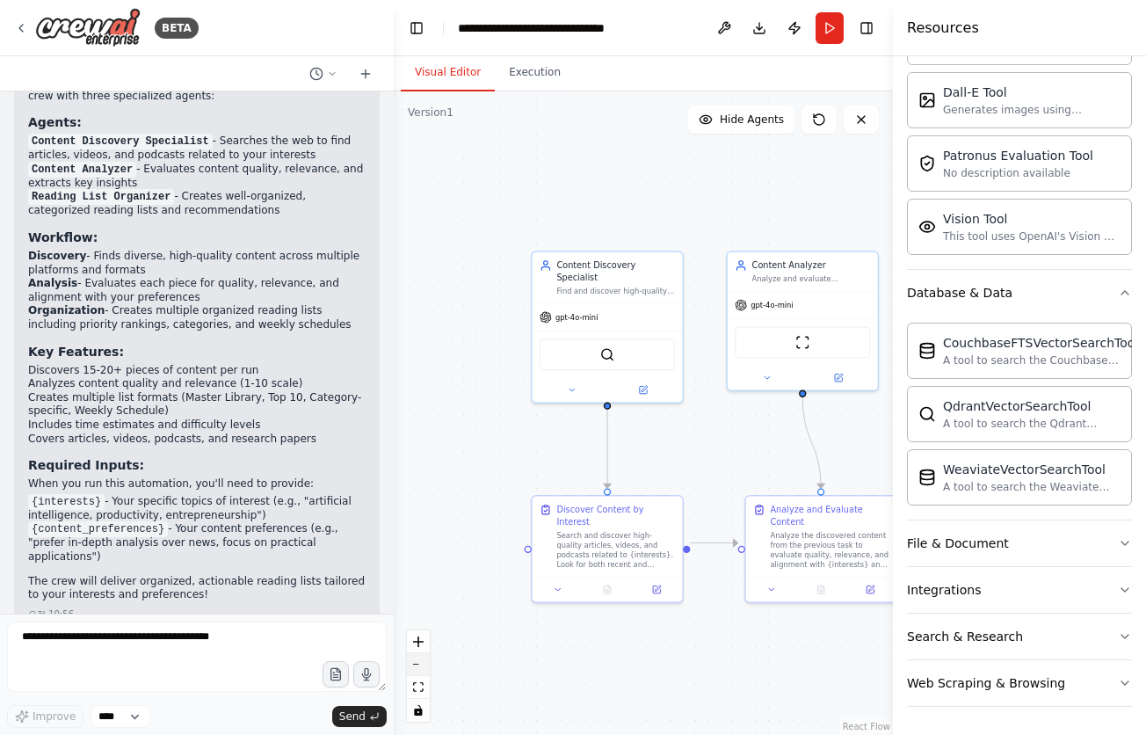
click at [423, 668] on button "zoom out" at bounding box center [418, 664] width 23 height 23
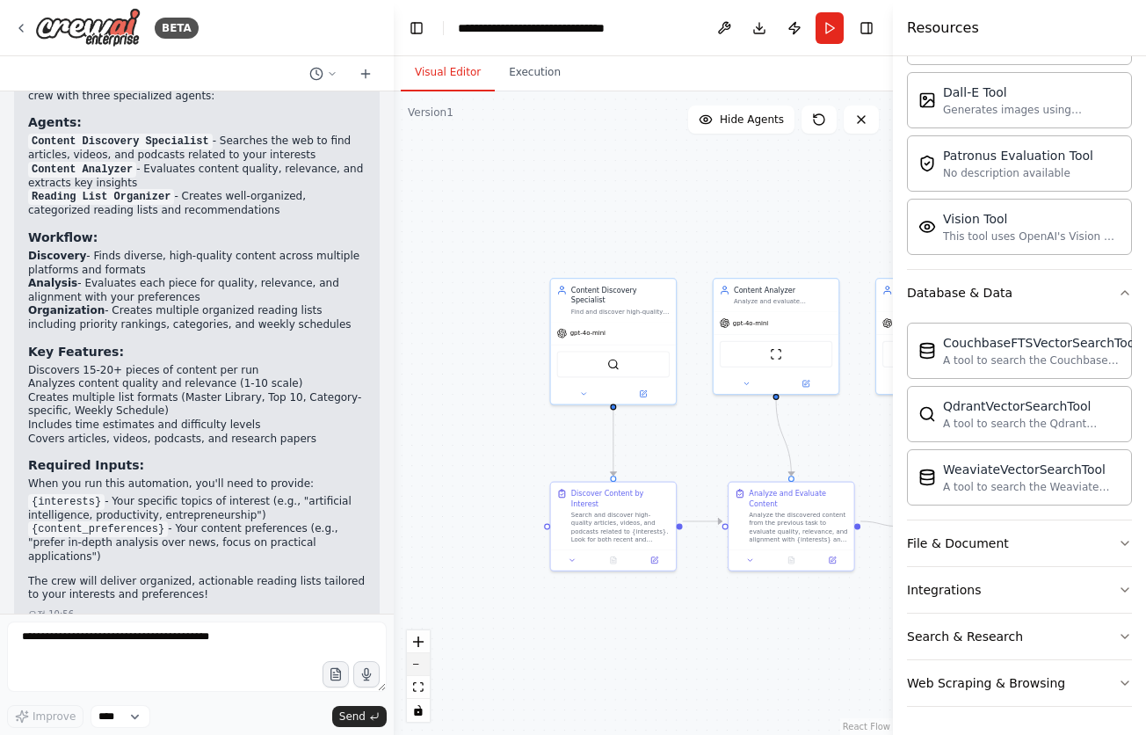
click at [423, 668] on button "zoom out" at bounding box center [418, 664] width 23 height 23
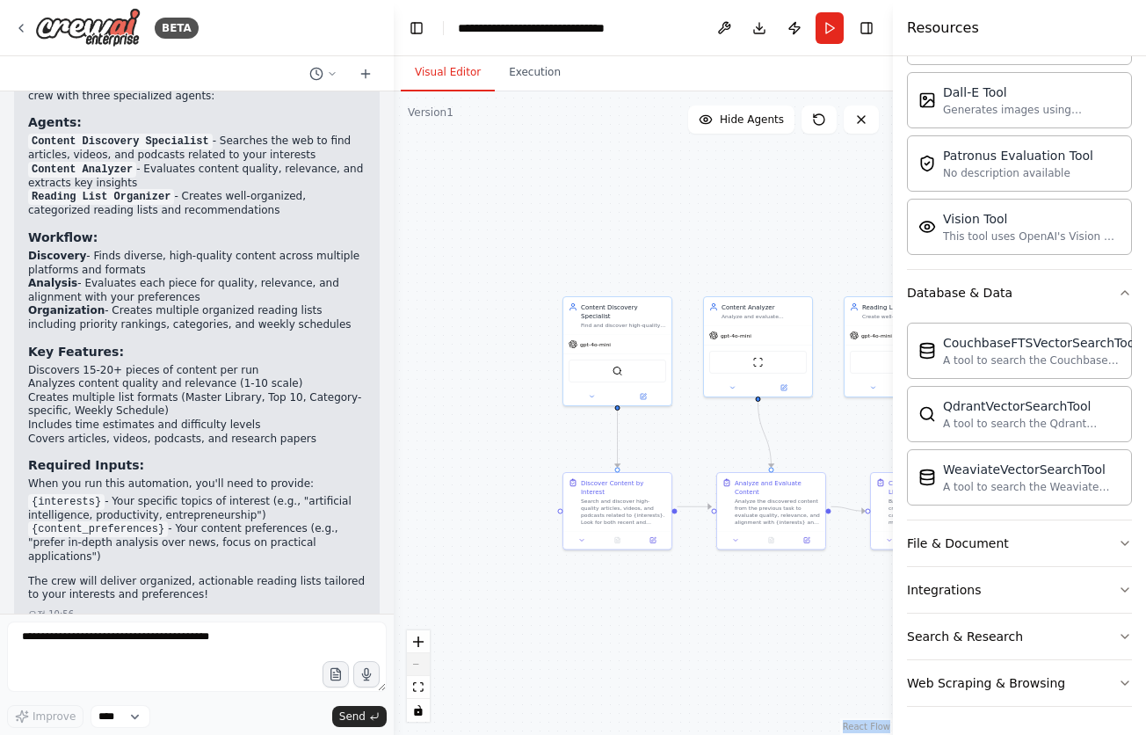
click at [423, 668] on div "React Flow controls" at bounding box center [418, 675] width 23 height 91
click at [413, 646] on icon "zoom in" at bounding box center [418, 642] width 11 height 11
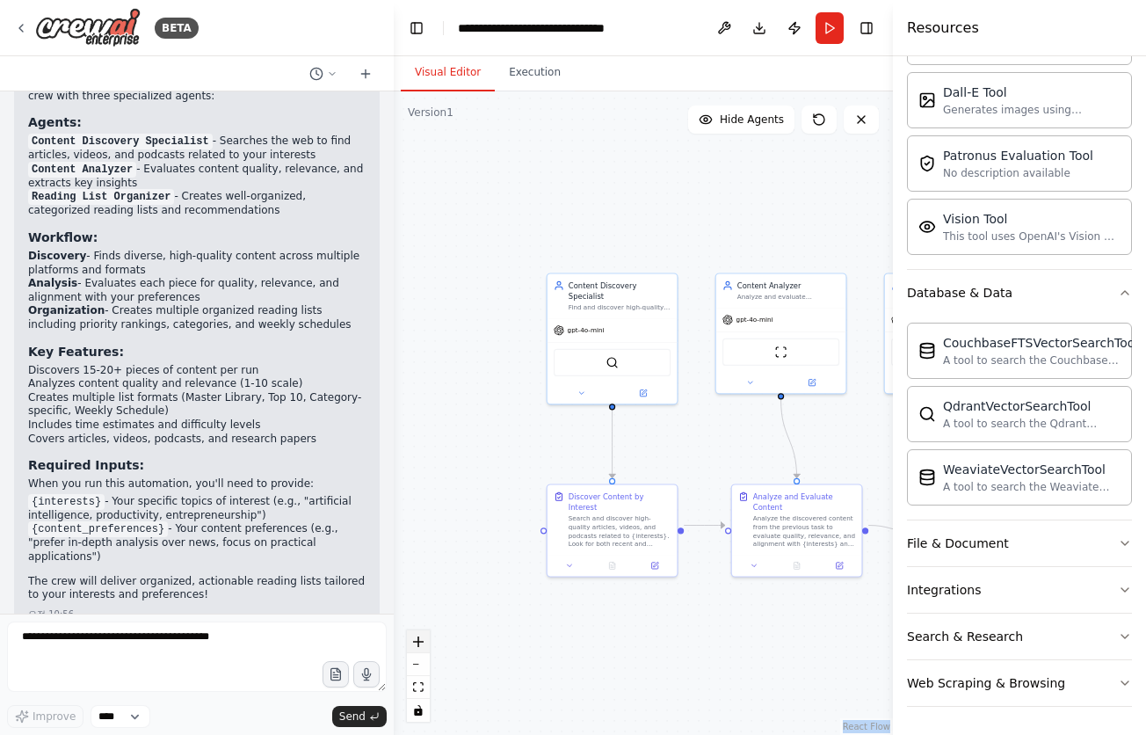
click at [413, 646] on icon "zoom in" at bounding box center [418, 642] width 11 height 11
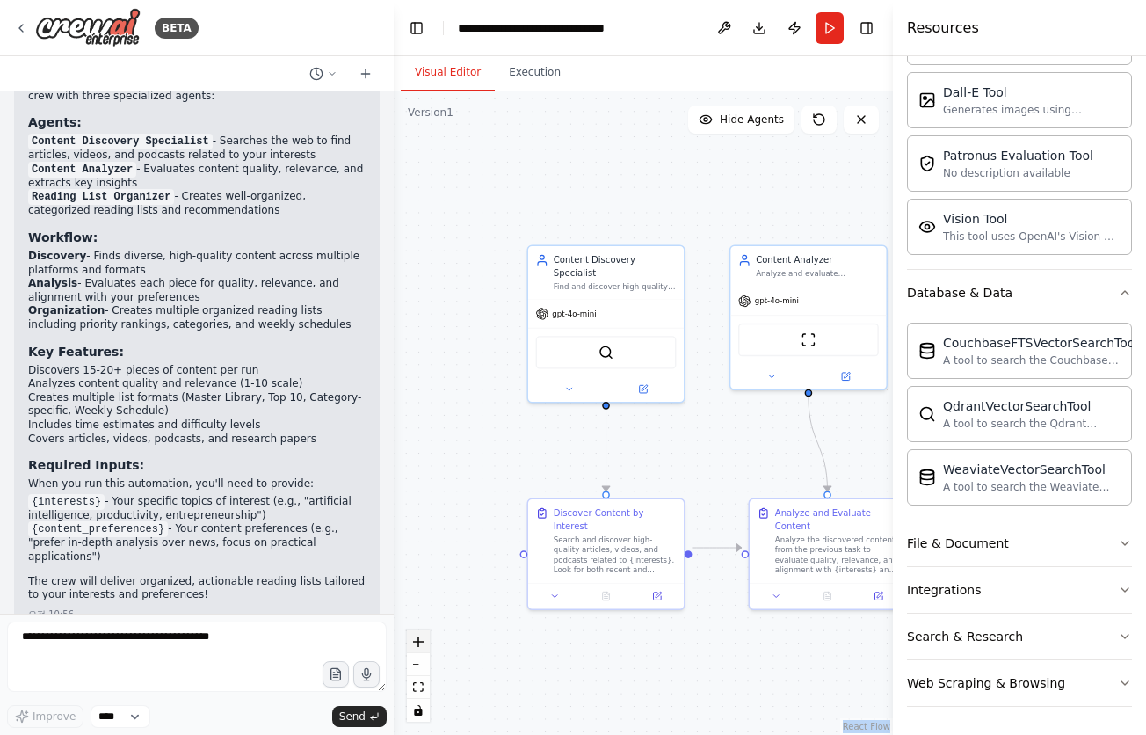
click at [413, 646] on icon "zoom in" at bounding box center [418, 642] width 11 height 11
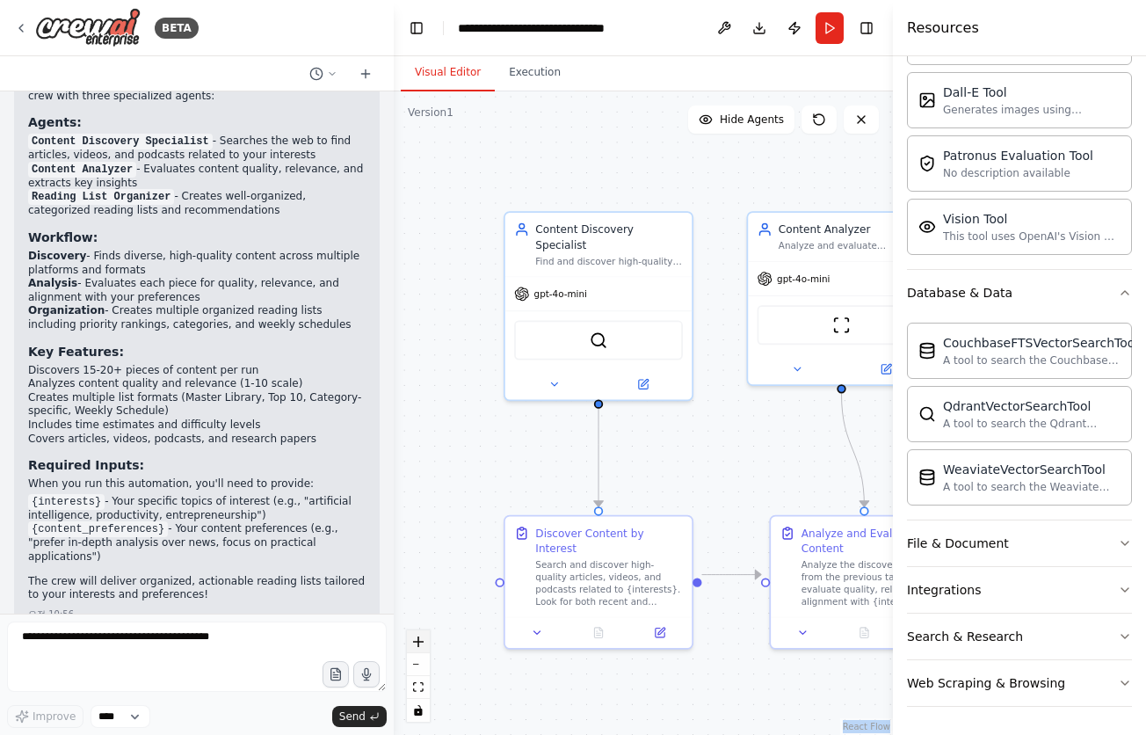
click at [413, 646] on icon "zoom in" at bounding box center [418, 642] width 11 height 11
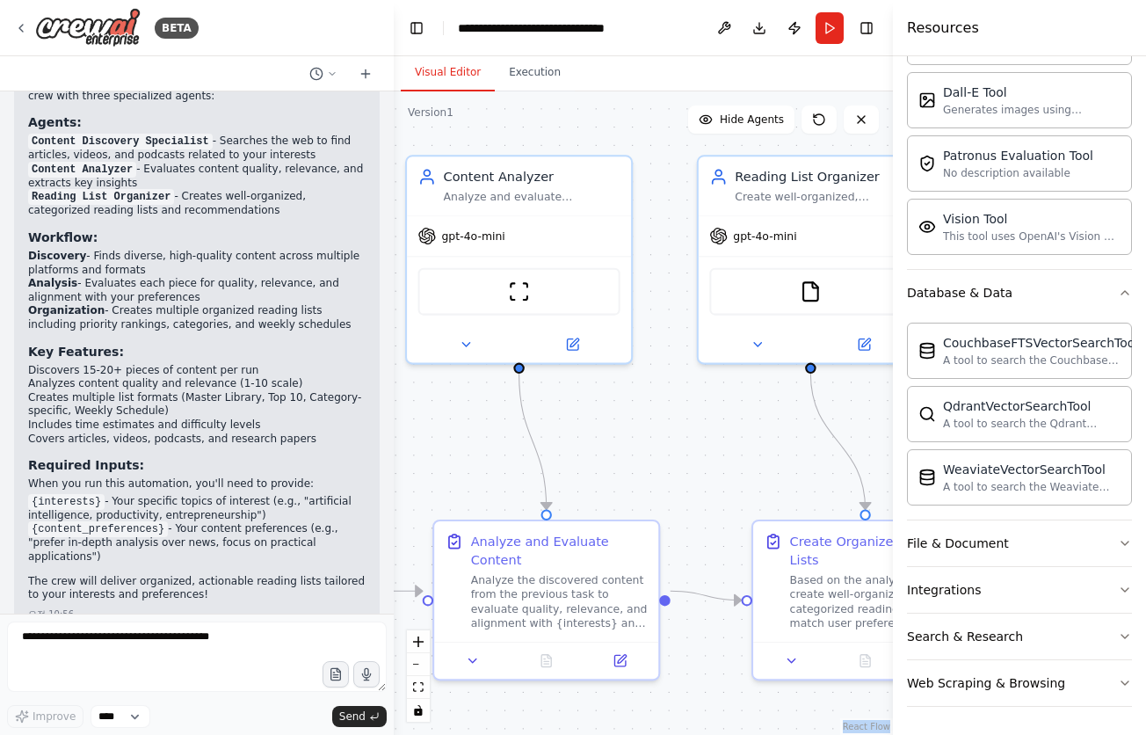
drag, startPoint x: 754, startPoint y: 499, endPoint x: 385, endPoint y: 483, distance: 369.6
click at [385, 483] on div "BETA Set up a crew that finds and organizes interesting articles, videos, and p…" at bounding box center [573, 367] width 1146 height 735
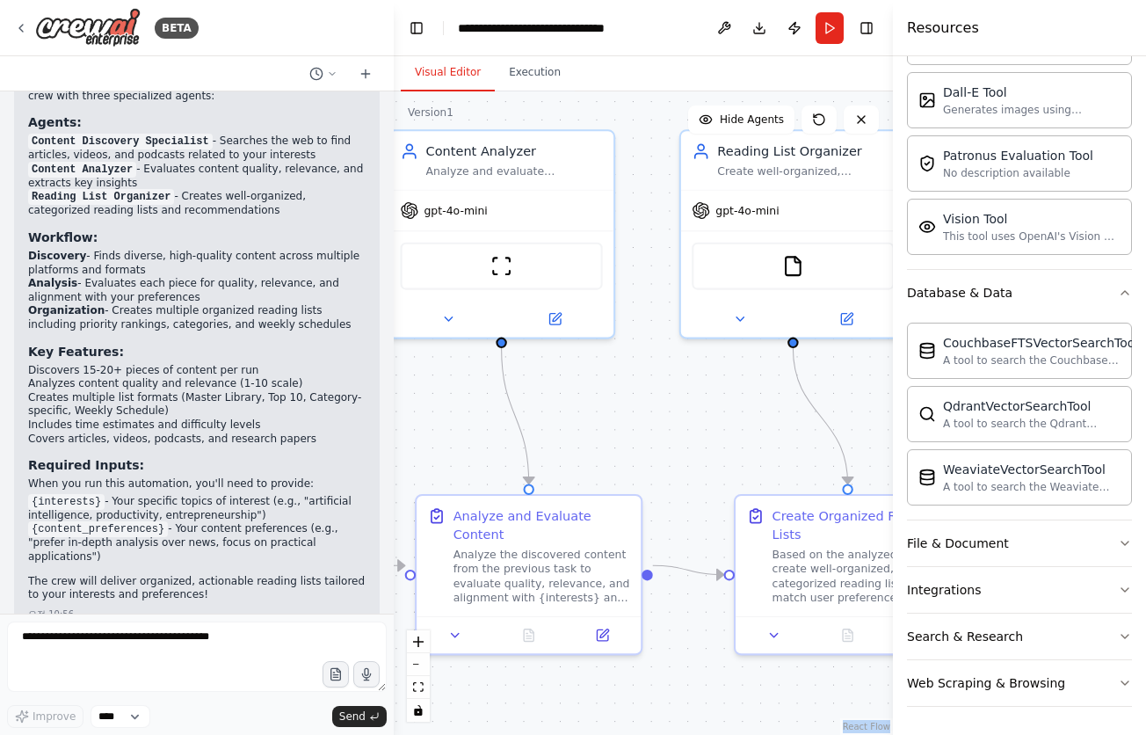
drag, startPoint x: 741, startPoint y: 434, endPoint x: 753, endPoint y: 419, distance: 19.4
click at [753, 419] on div ".deletable-edge-delete-btn { width: 20px; height: 20px; border: 0px solid #ffff…" at bounding box center [643, 413] width 499 height 644
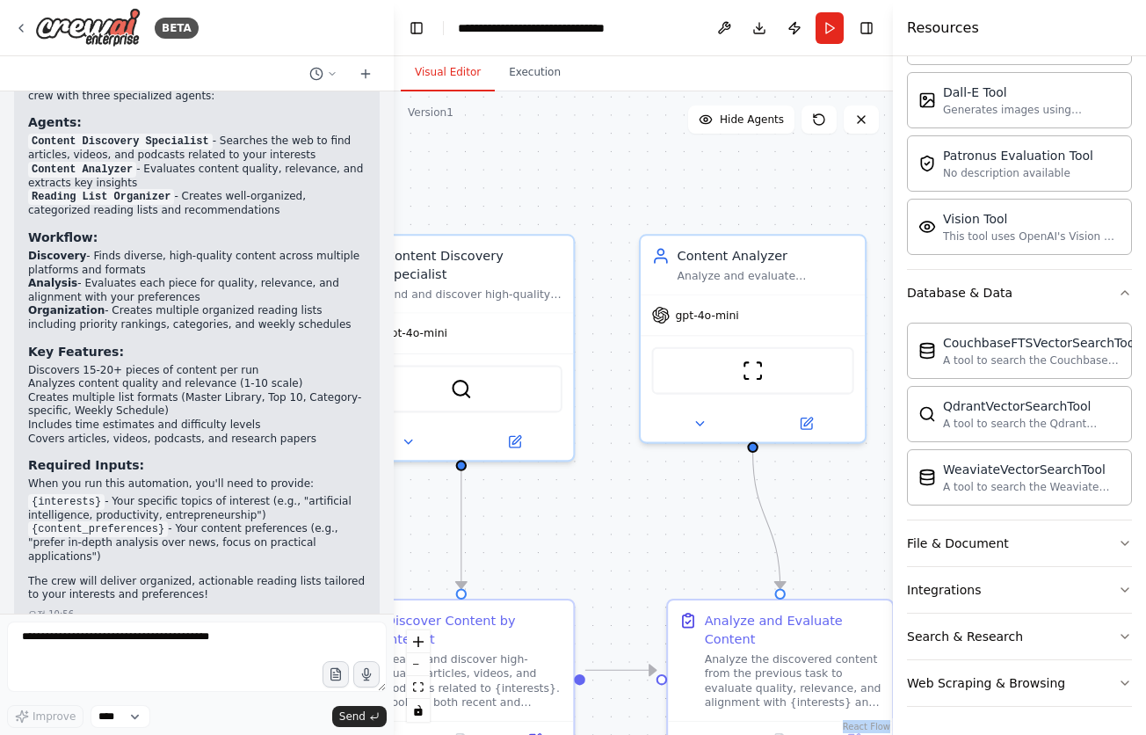
drag, startPoint x: 481, startPoint y: 431, endPoint x: 734, endPoint y: 502, distance: 263.0
click at [719, 523] on div ".deletable-edge-delete-btn { width: 20px; height: 20px; border: 0px solid #ffff…" at bounding box center [643, 413] width 499 height 644
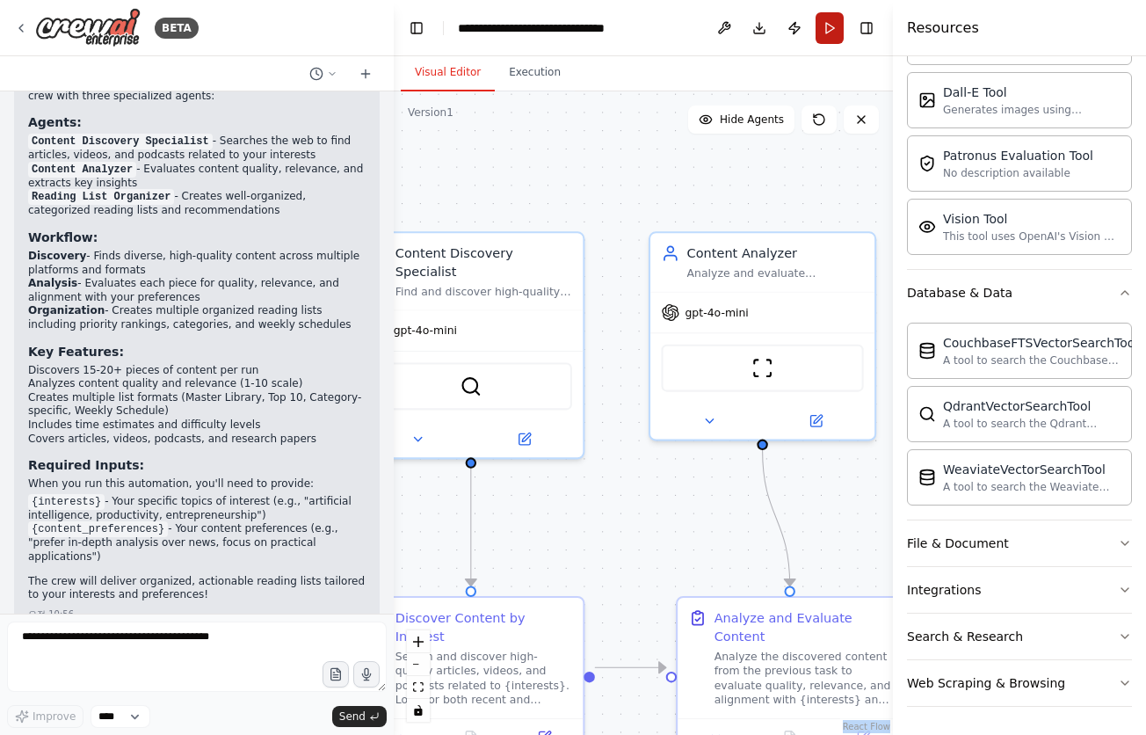
click at [826, 20] on button "Run" at bounding box center [830, 28] width 28 height 32
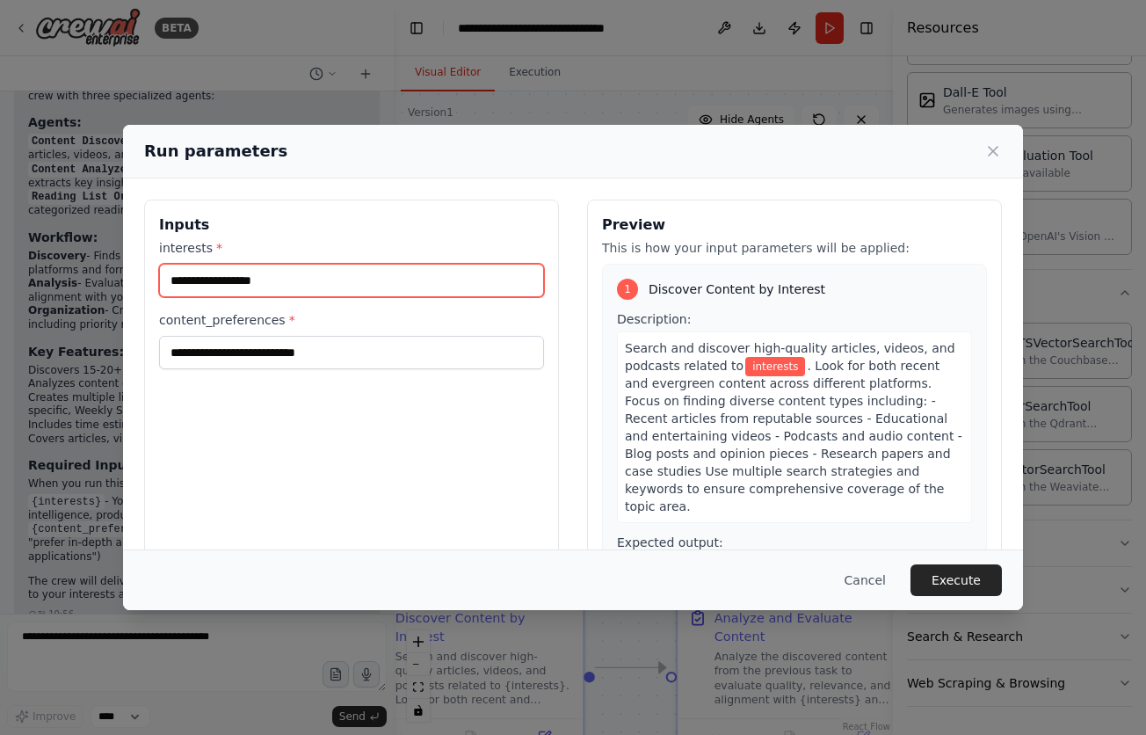
click at [283, 284] on input "interests *" at bounding box center [351, 280] width 385 height 33
type input "*"
type input "***"
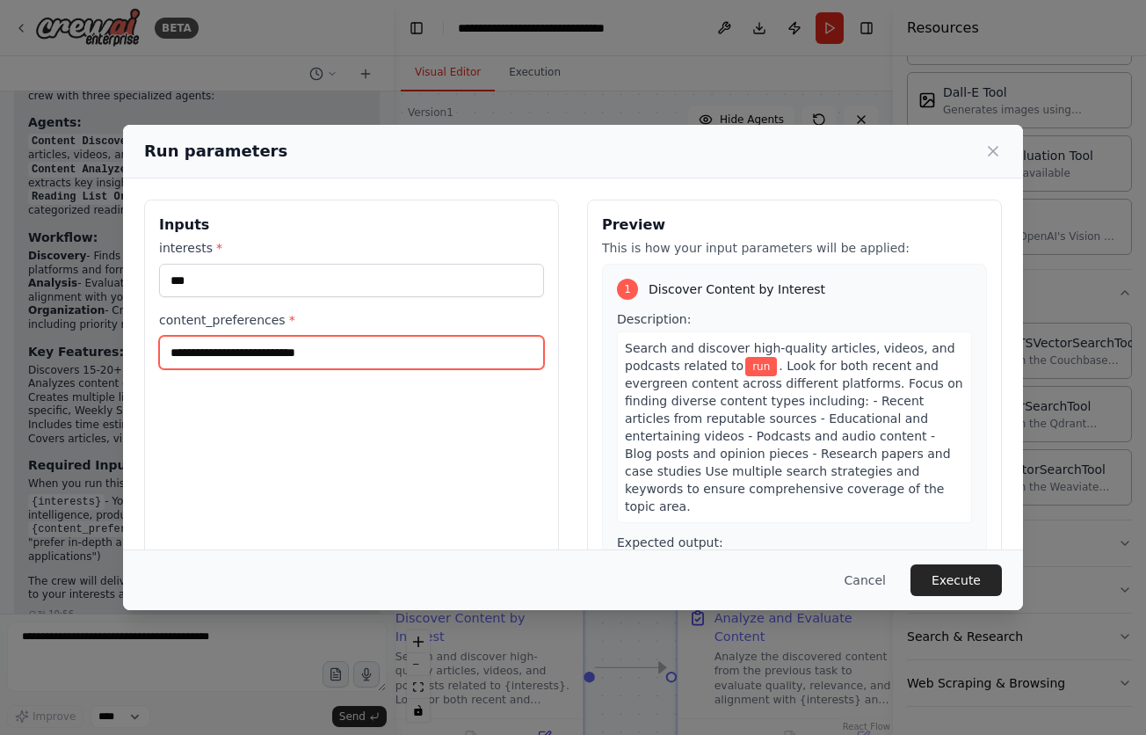
click at [336, 354] on input "content_preferences *" at bounding box center [351, 352] width 385 height 33
type input "*****"
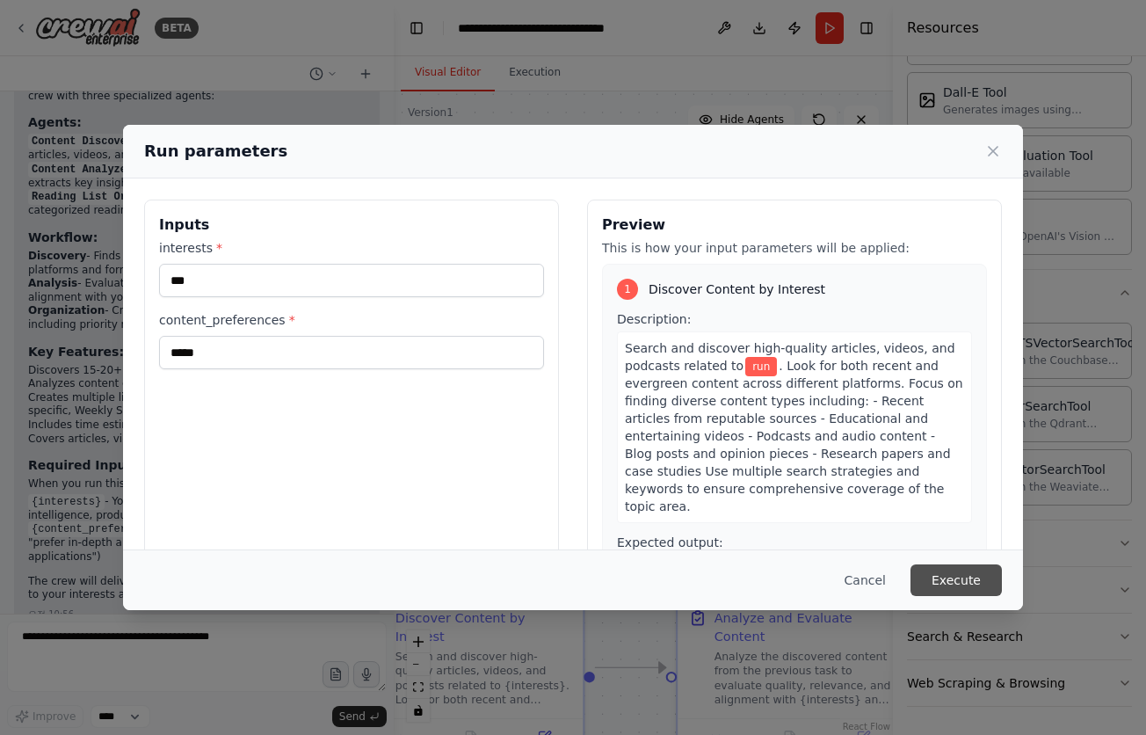
click at [965, 579] on button "Execute" at bounding box center [956, 580] width 91 height 32
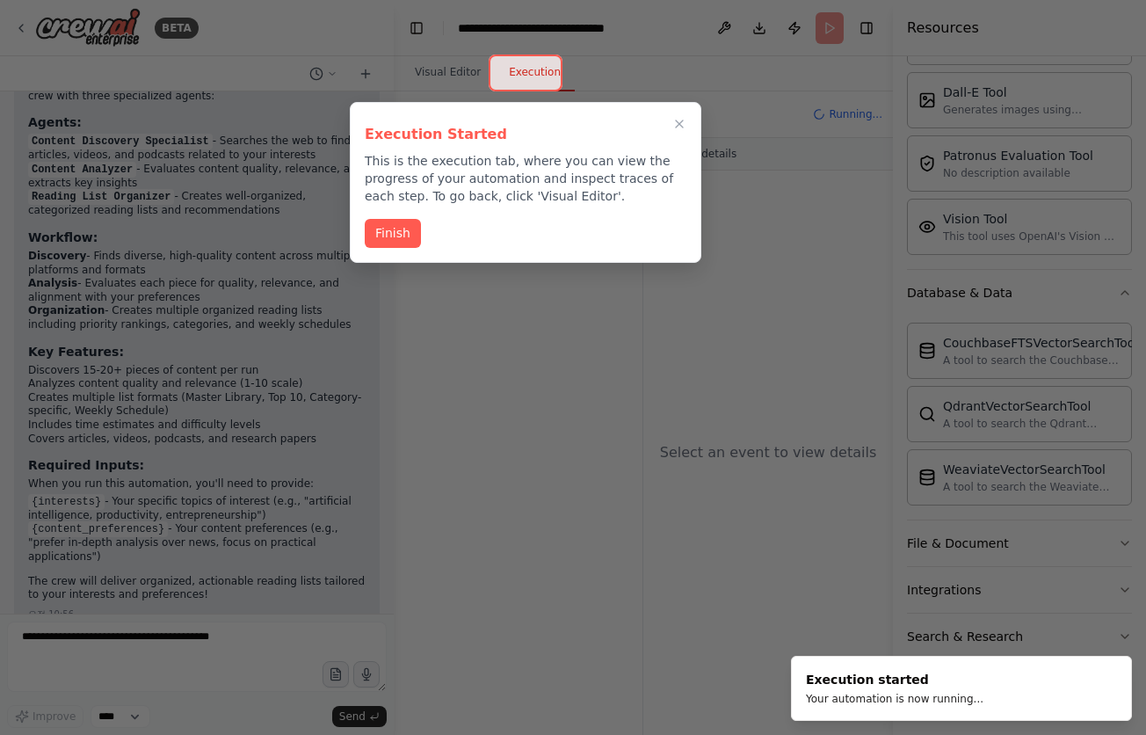
click at [397, 226] on button "Finish" at bounding box center [393, 233] width 56 height 29
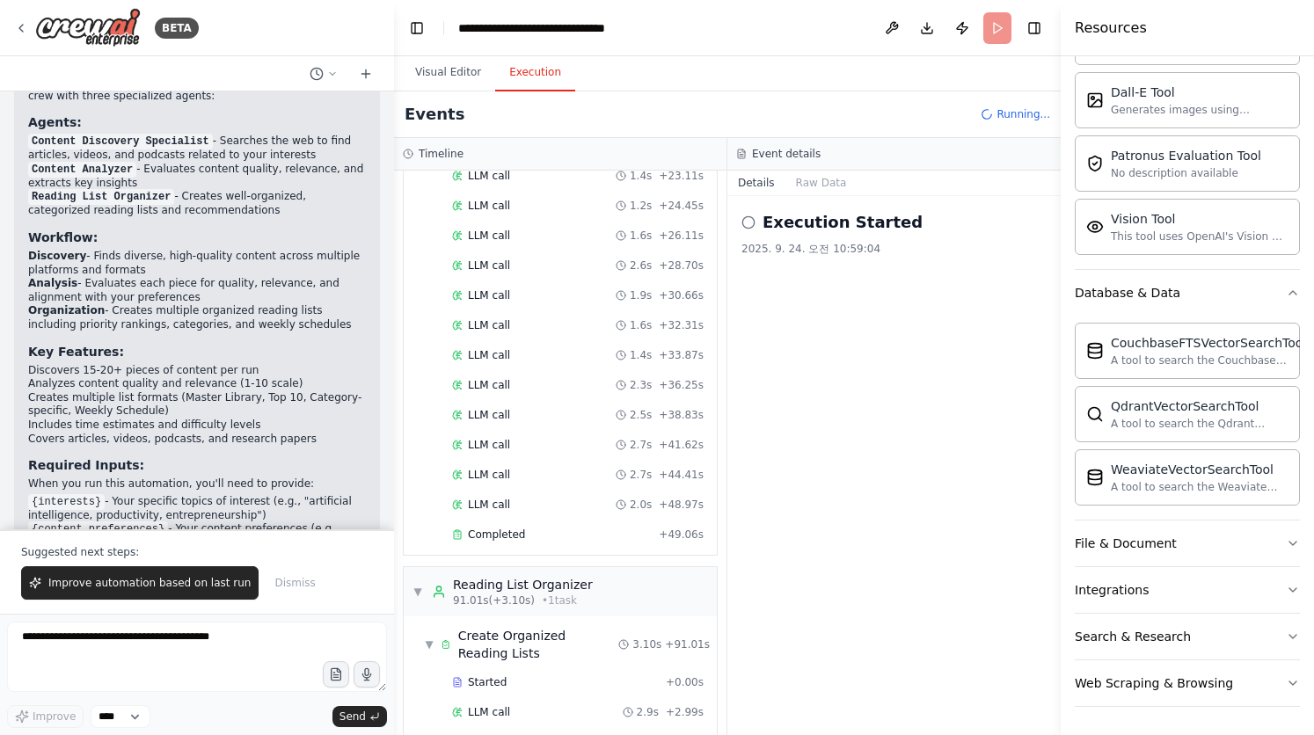
scroll to position [1326, 0]
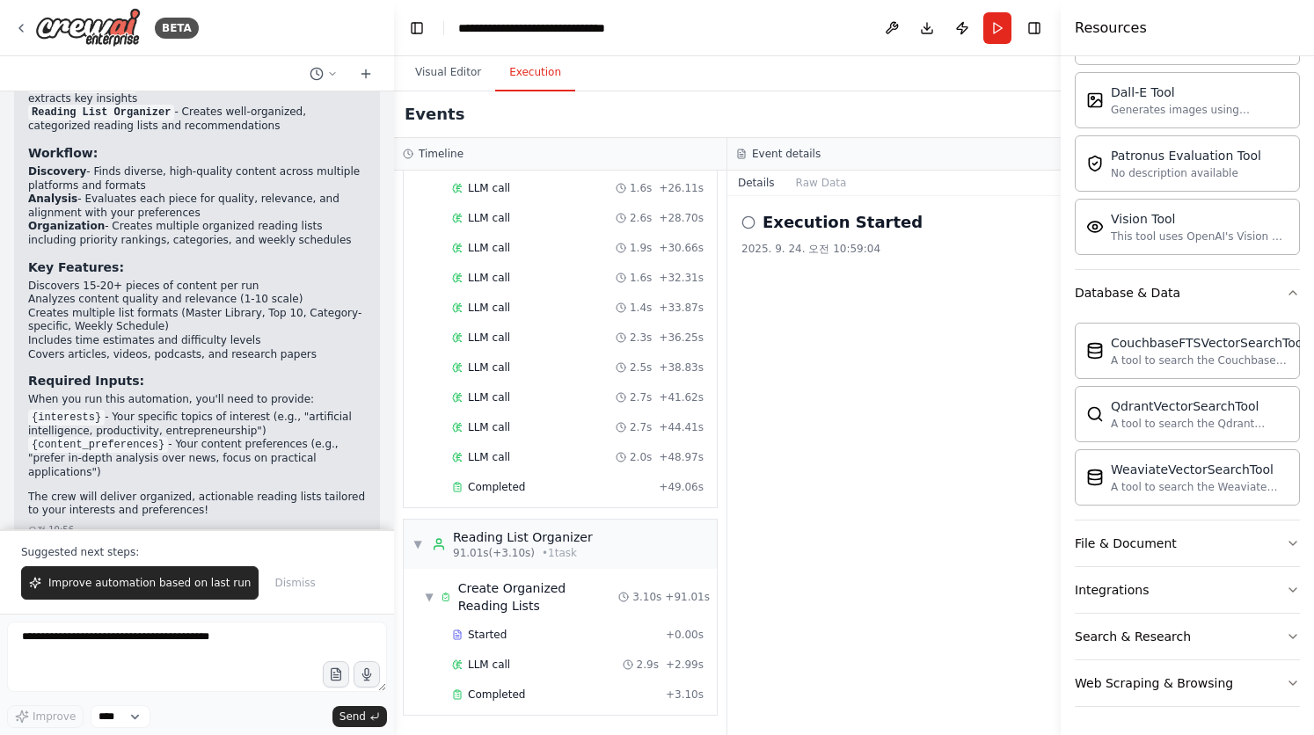
click at [748, 223] on icon at bounding box center [748, 222] width 14 height 14
click at [827, 231] on h2 "Execution Started" at bounding box center [842, 222] width 160 height 25
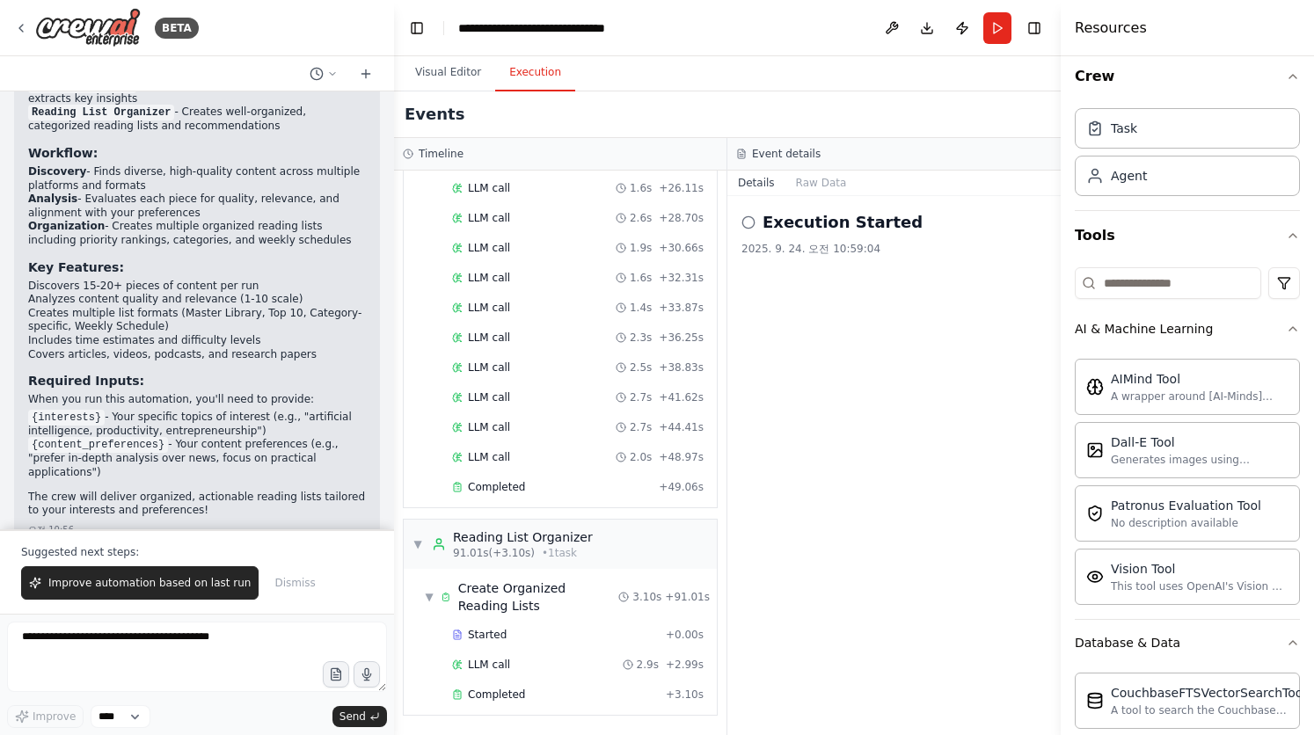
scroll to position [10, 0]
click at [981, 28] on header "**********" at bounding box center [727, 28] width 666 height 56
click at [995, 28] on button "Run" at bounding box center [997, 28] width 28 height 32
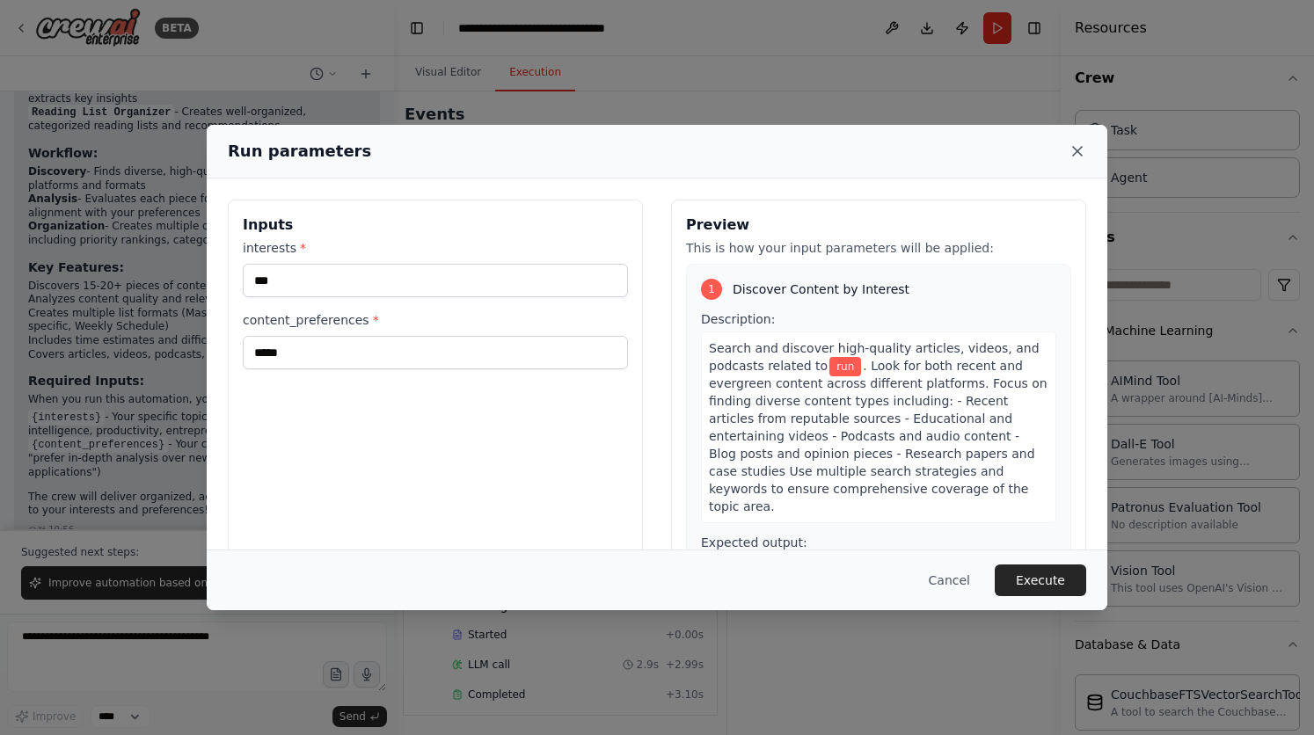
click at [1074, 155] on icon at bounding box center [1077, 151] width 9 height 9
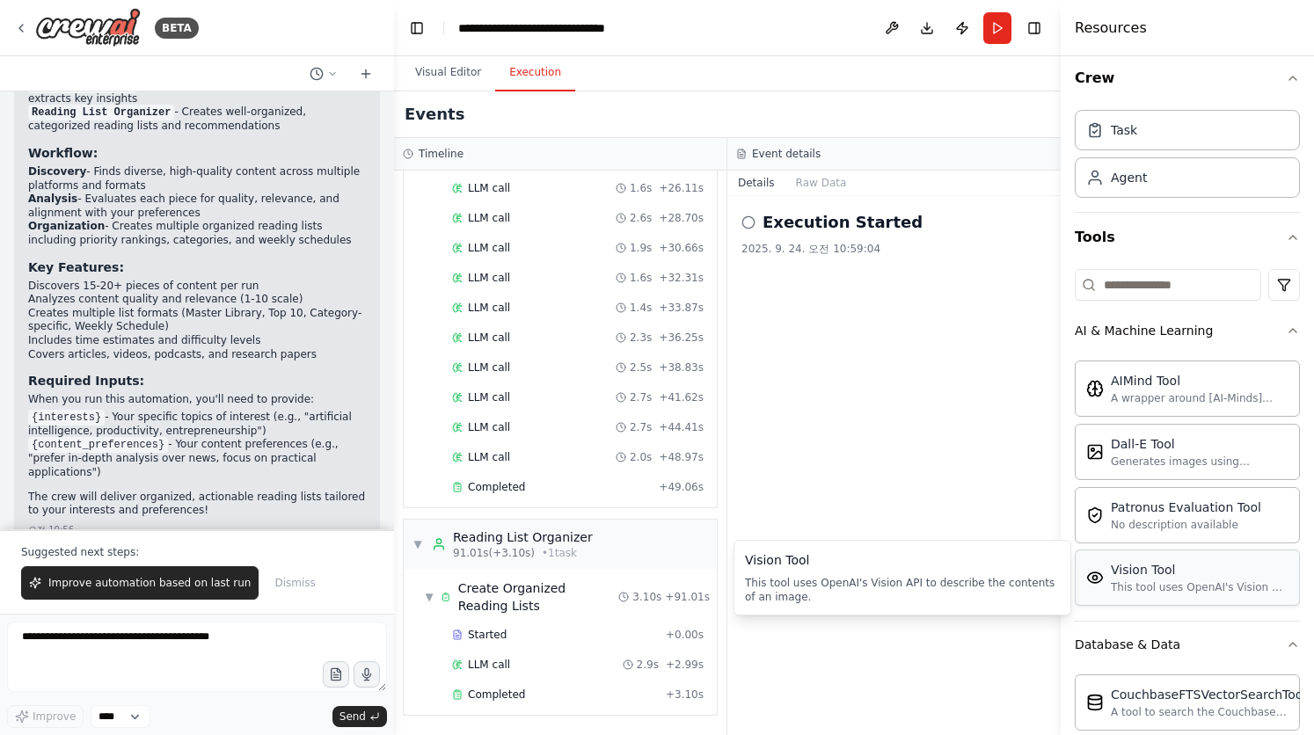
click at [1146, 593] on div "This tool uses OpenAI's Vision API to describe the contents of an image." at bounding box center [1199, 587] width 178 height 14
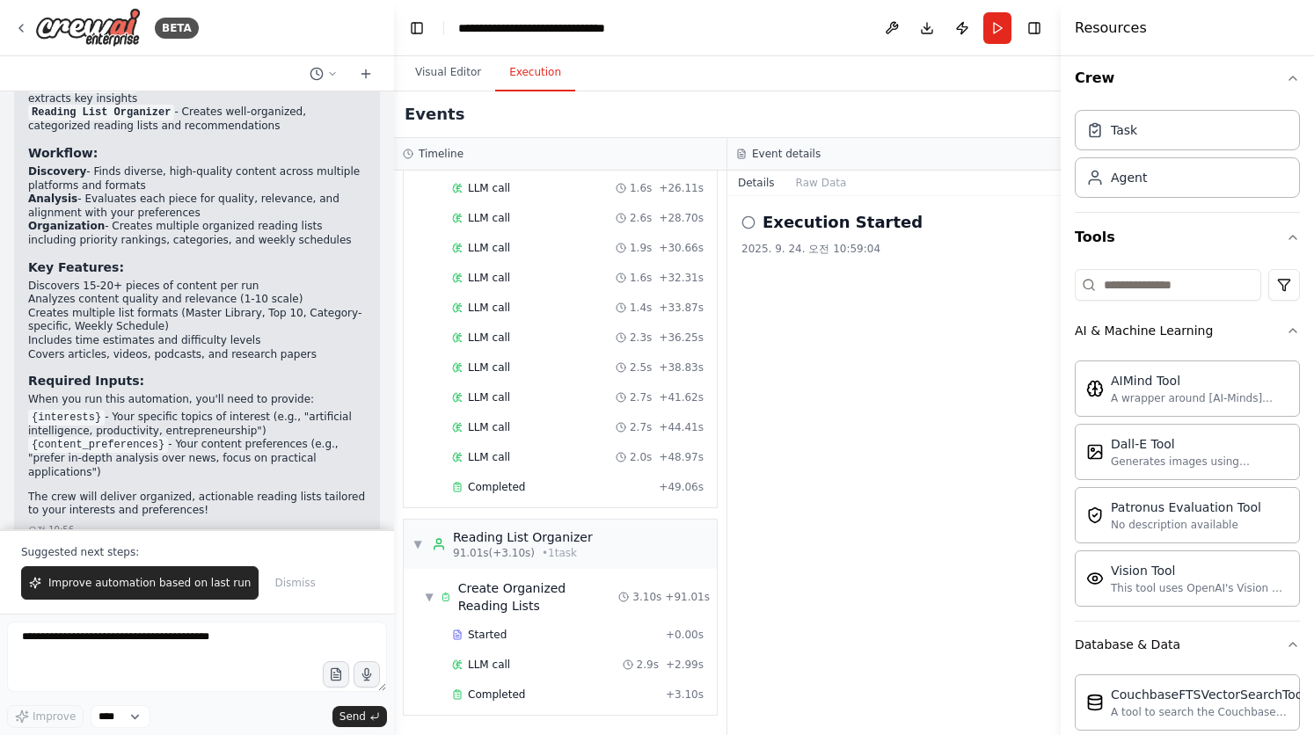
click at [837, 231] on h2 "Execution Started" at bounding box center [842, 222] width 160 height 25
click at [822, 183] on button "Raw Data" at bounding box center [821, 183] width 72 height 25
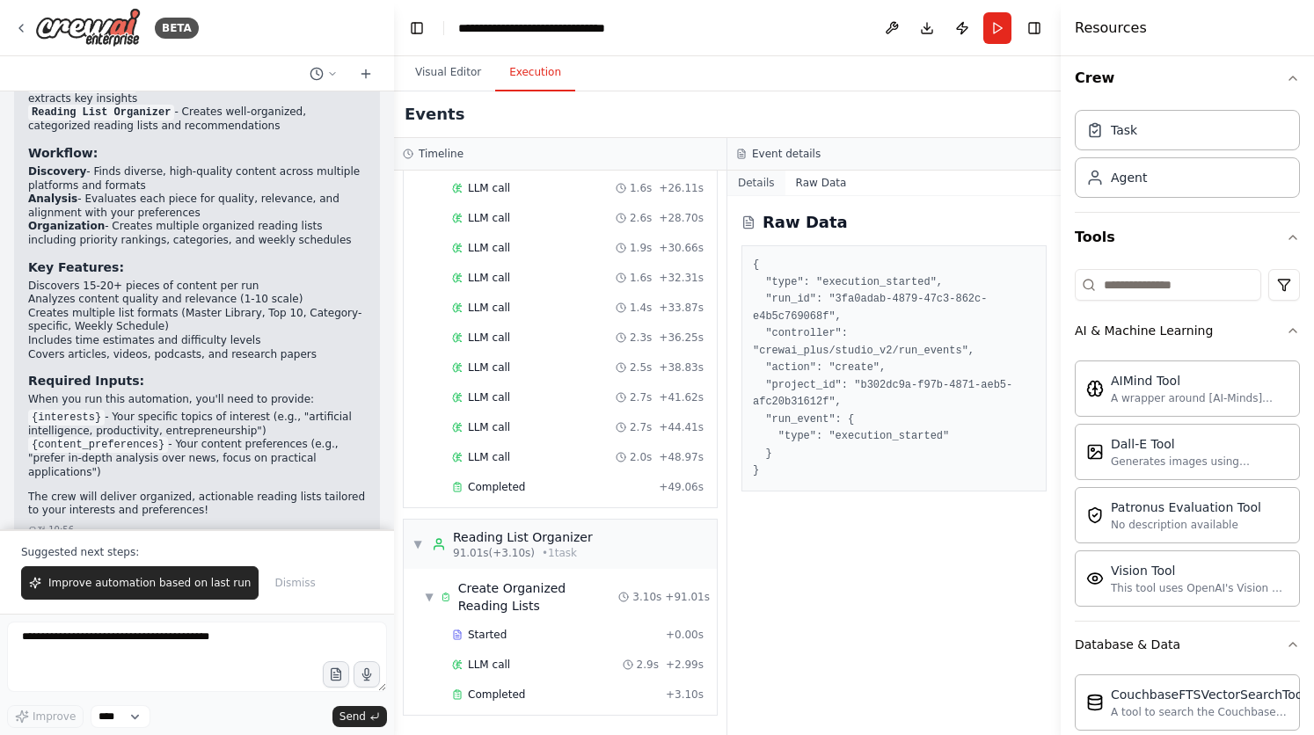
click at [751, 186] on button "Details" at bounding box center [756, 183] width 58 height 25
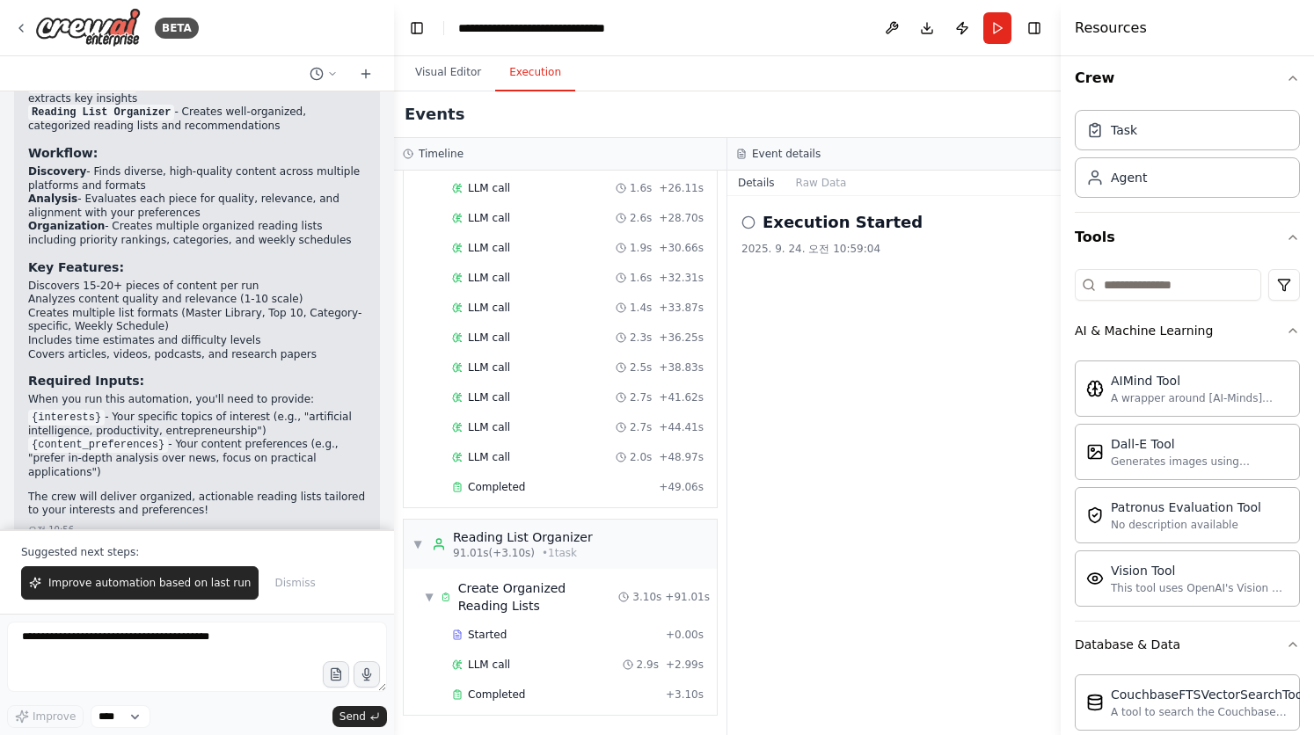
click at [867, 241] on div "Execution Started 2025. 9. 24. 오전 10:59:04" at bounding box center [893, 233] width 305 height 46
click at [208, 653] on textarea at bounding box center [197, 657] width 380 height 70
click at [85, 12] on img at bounding box center [88, 28] width 106 height 40
